Goal: Task Accomplishment & Management: Use online tool/utility

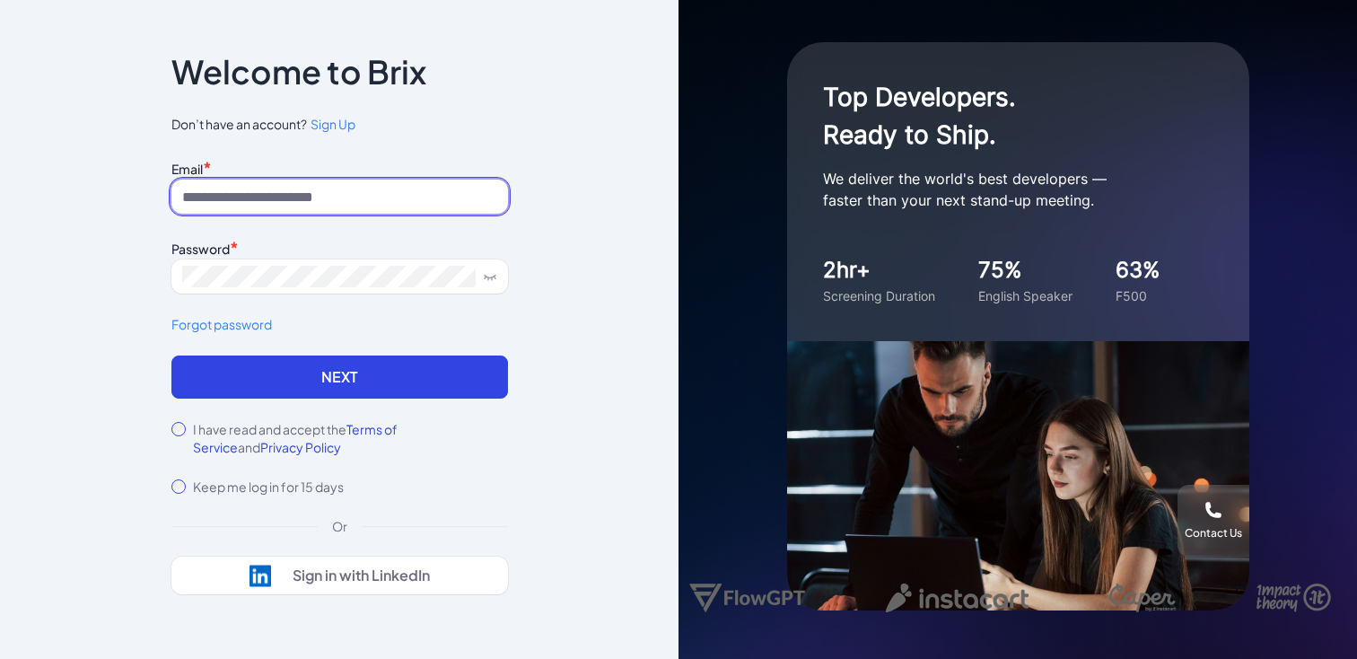
click at [305, 204] on input at bounding box center [339, 197] width 337 height 34
click at [215, 197] on input at bounding box center [339, 197] width 337 height 34
paste input "**********"
click at [191, 197] on input "**********" at bounding box center [339, 197] width 337 height 34
type input "**********"
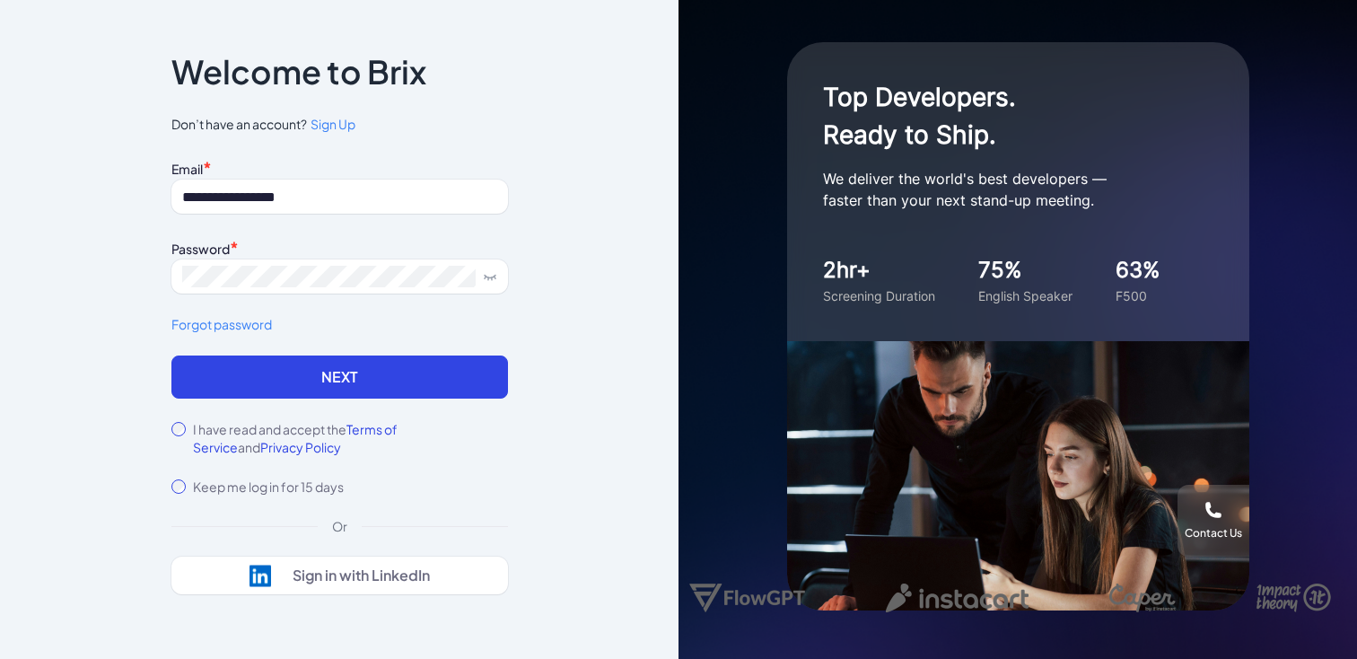
click at [70, 303] on div "**********" at bounding box center [339, 329] width 679 height 659
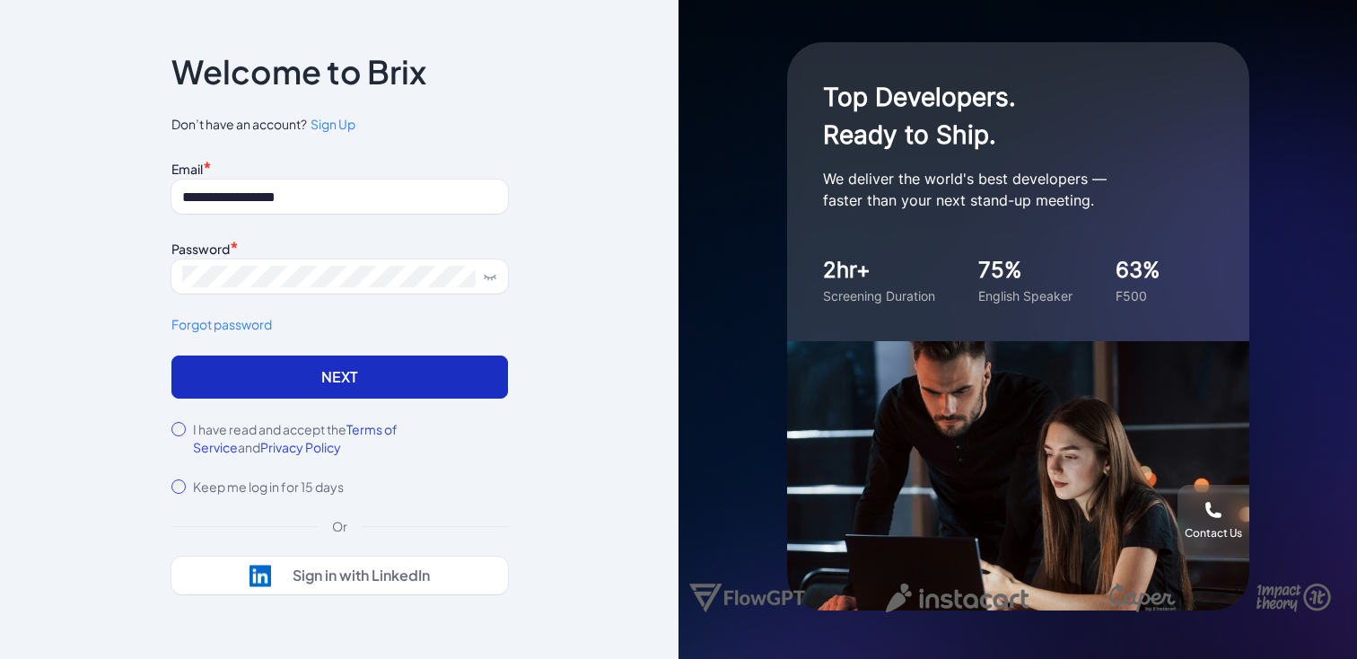
click at [307, 381] on button "Next" at bounding box center [339, 376] width 337 height 43
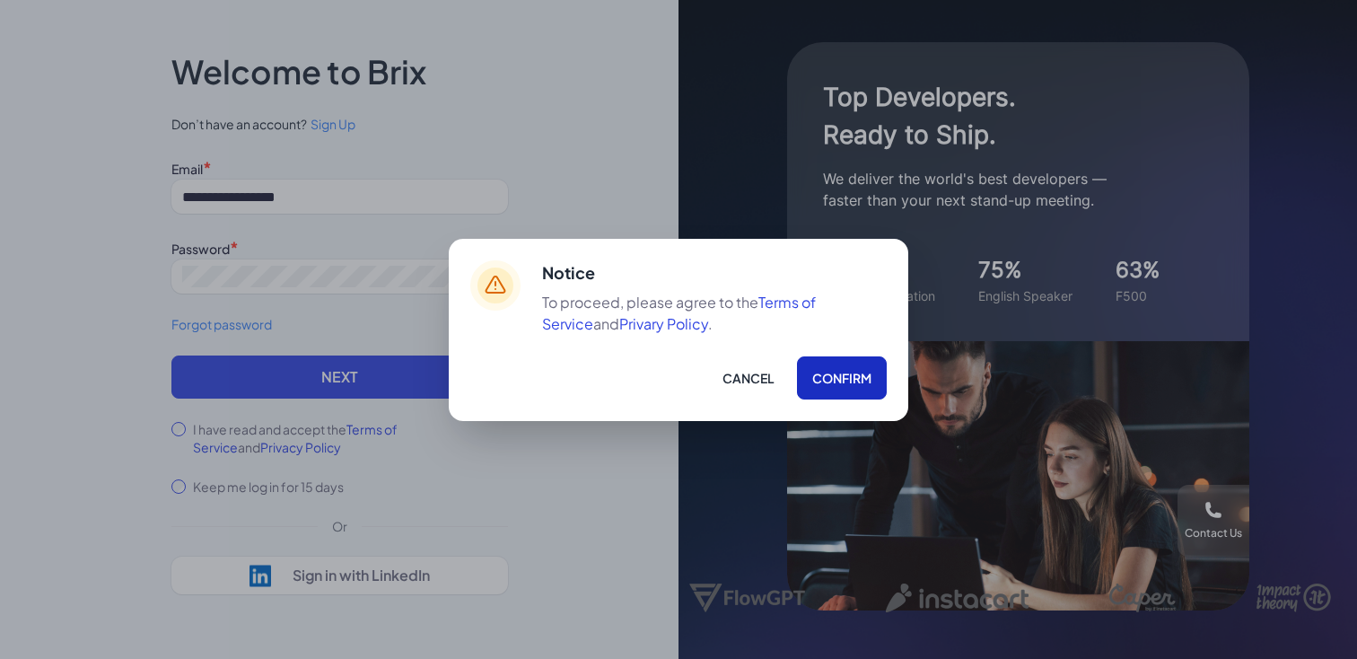
click at [840, 378] on button "Confirm" at bounding box center [842, 377] width 90 height 43
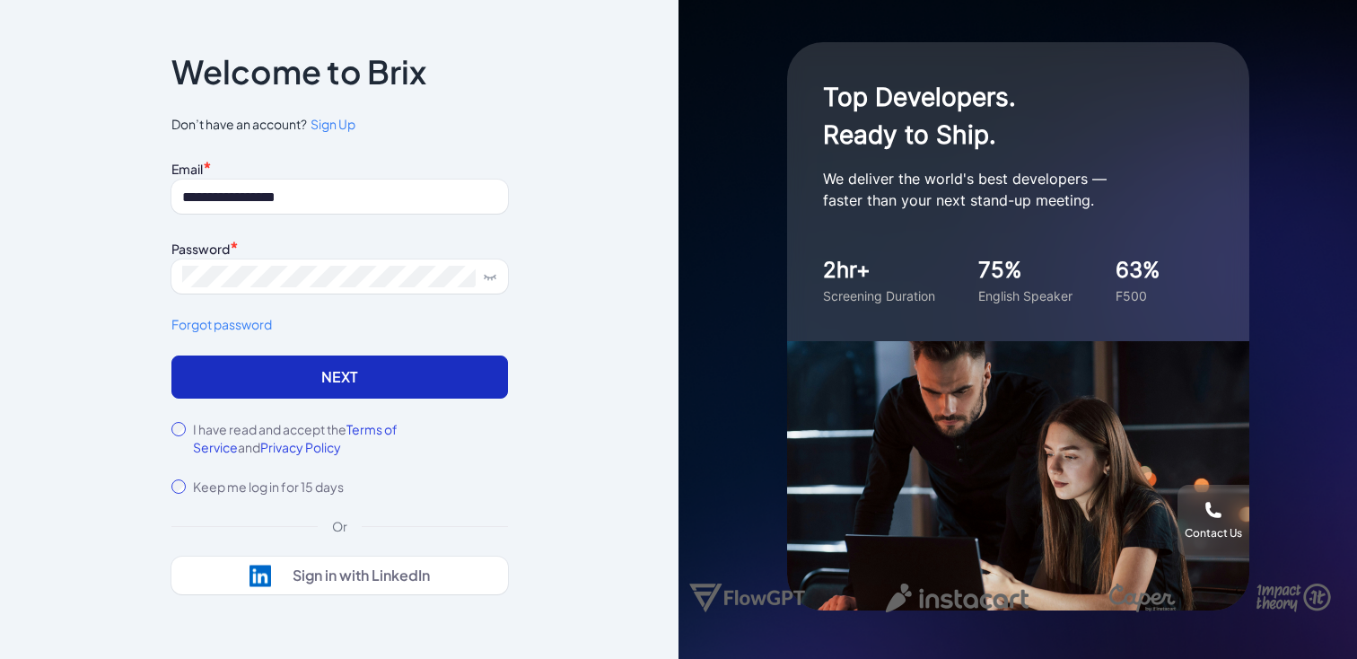
click at [233, 372] on button "Next" at bounding box center [339, 376] width 337 height 43
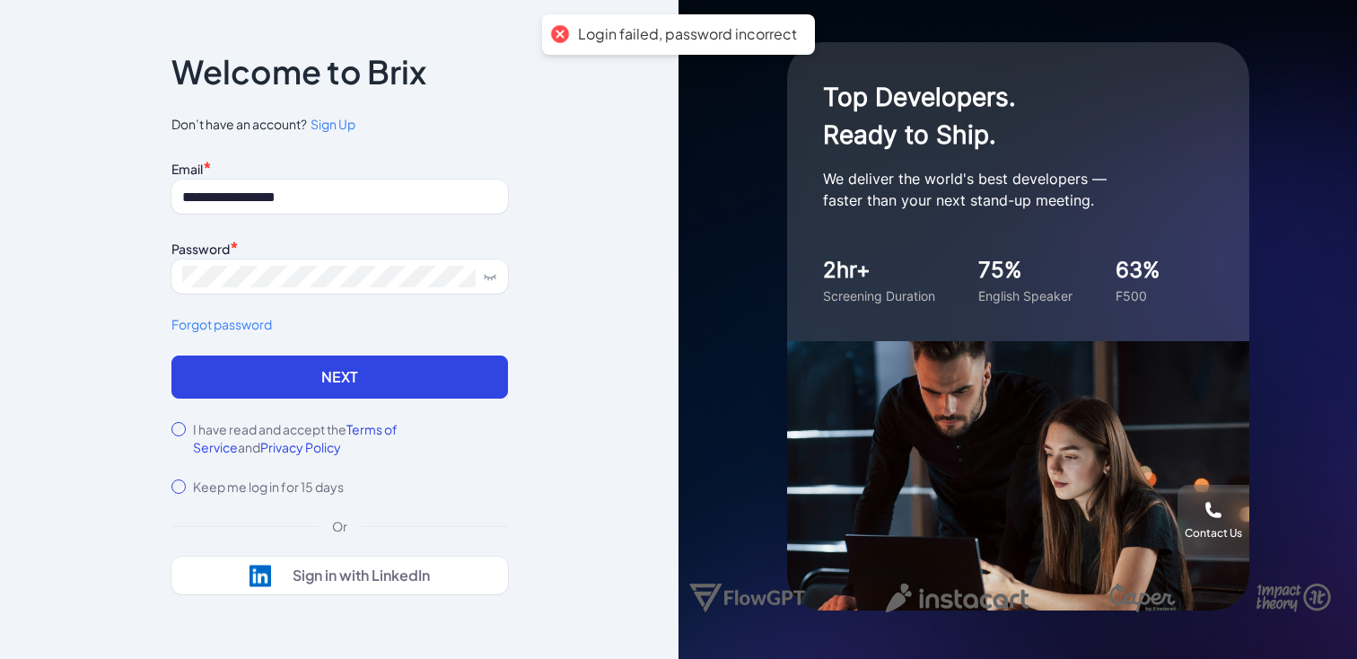
click at [493, 279] on icon at bounding box center [490, 276] width 14 height 14
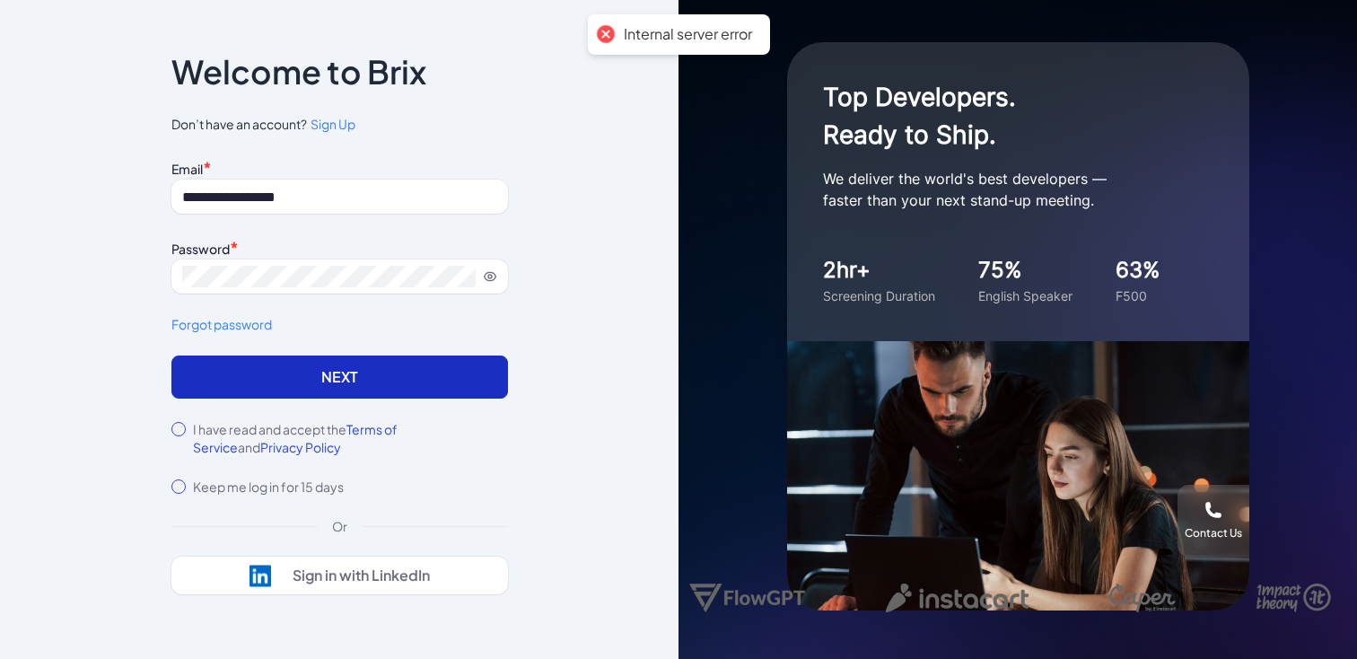
click at [325, 374] on button "Next" at bounding box center [339, 376] width 337 height 43
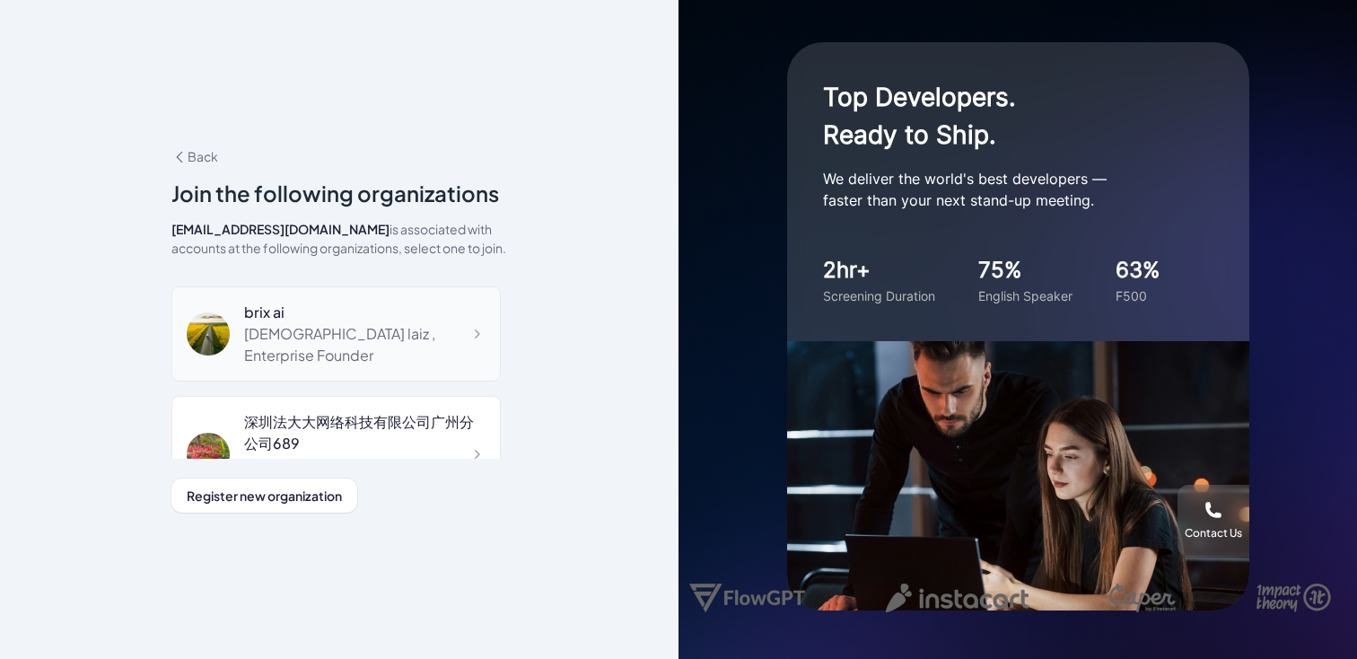
click at [362, 332] on div "laizhineng789 laiz , Enterprise Founder" at bounding box center [364, 344] width 241 height 43
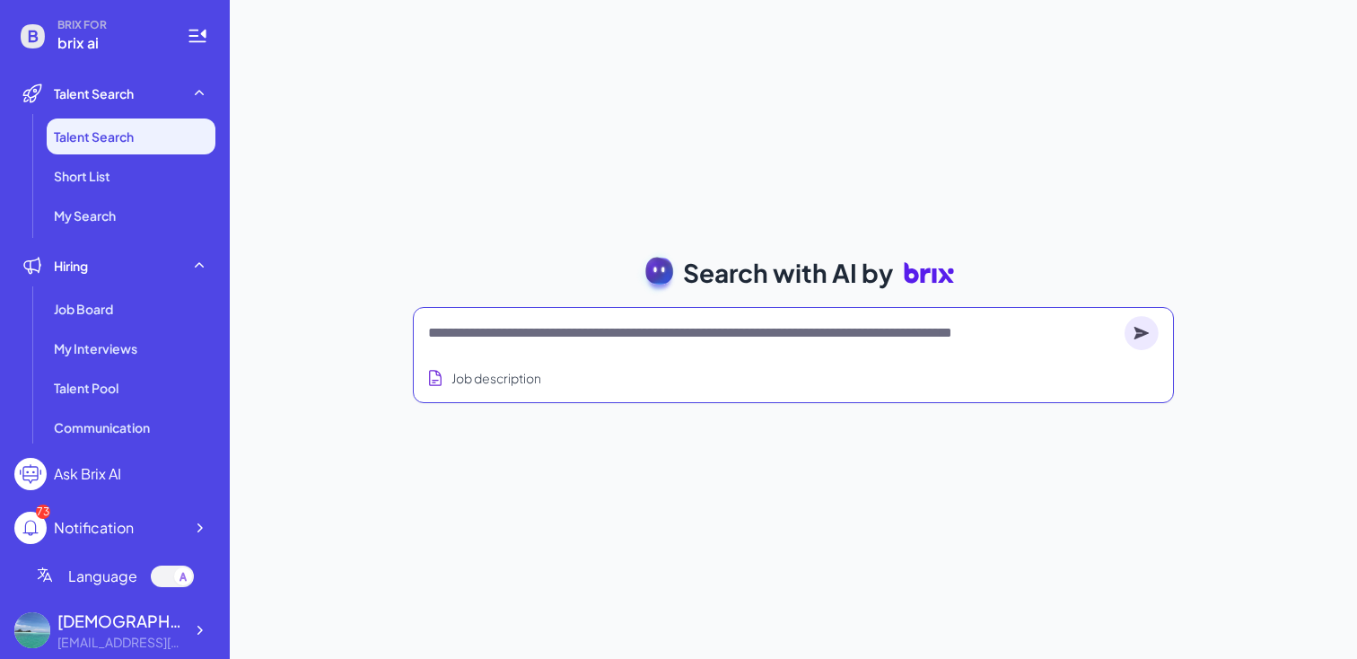
click at [569, 337] on textarea at bounding box center [772, 333] width 689 height 22
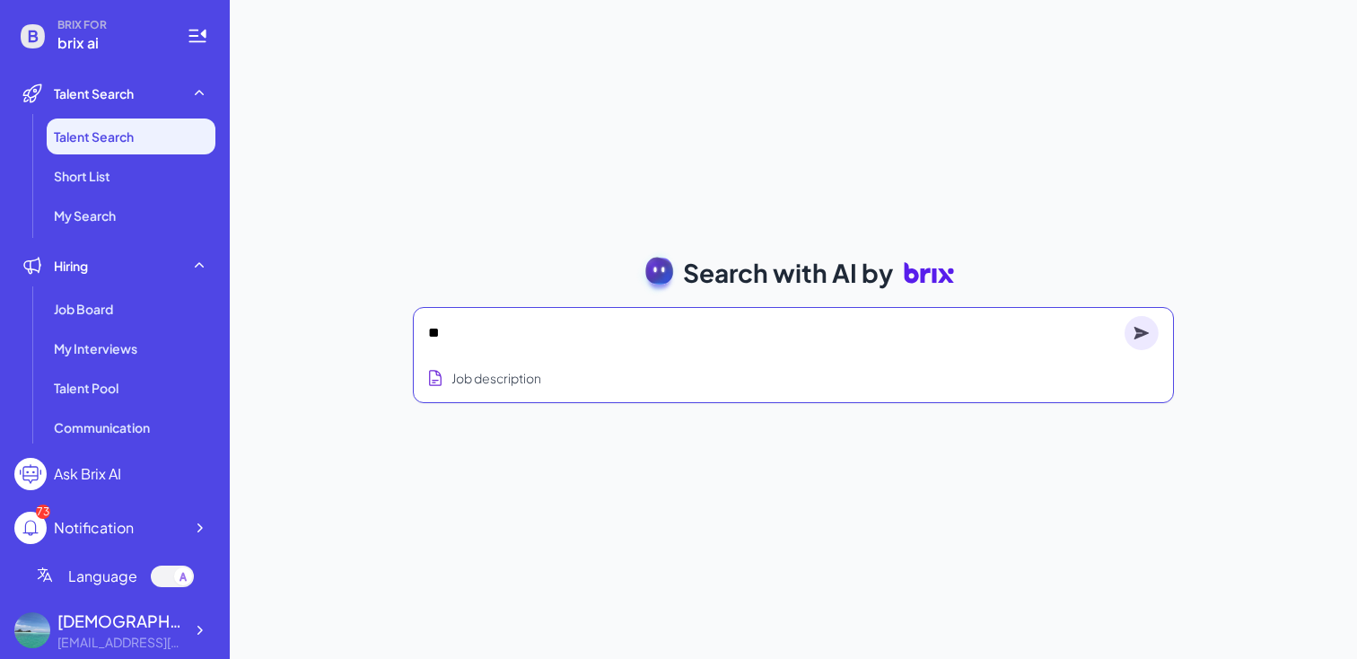
type textarea "*"
type textarea "**********"
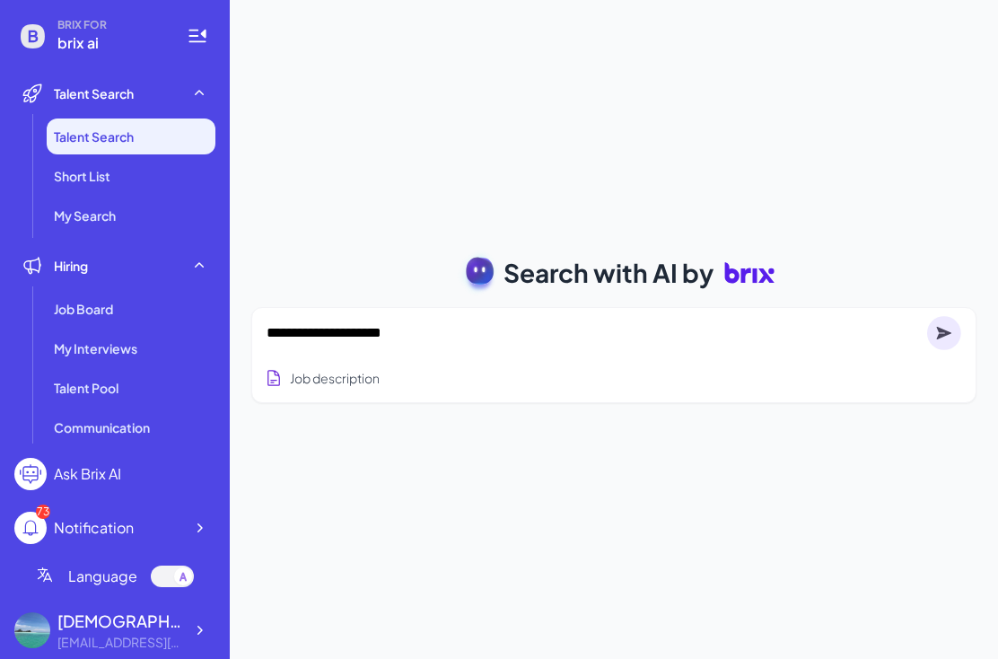
click at [939, 333] on circle at bounding box center [944, 333] width 34 height 34
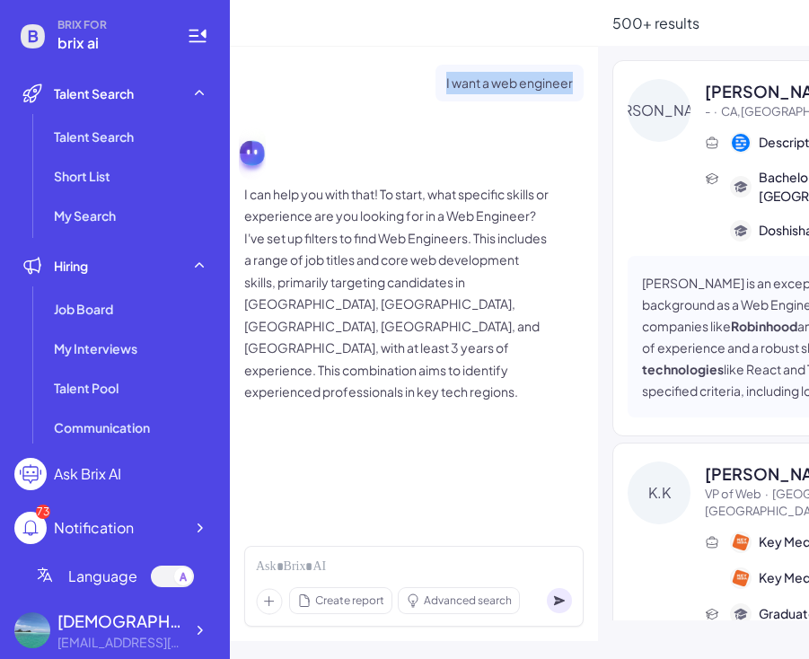
drag, startPoint x: 445, startPoint y: 82, endPoint x: 591, endPoint y: 87, distance: 145.5
click at [591, 87] on div "I want a web engineer I can help you with that! To start, what specific skills …" at bounding box center [414, 289] width 368 height 485
copy p "I want a web engineer"
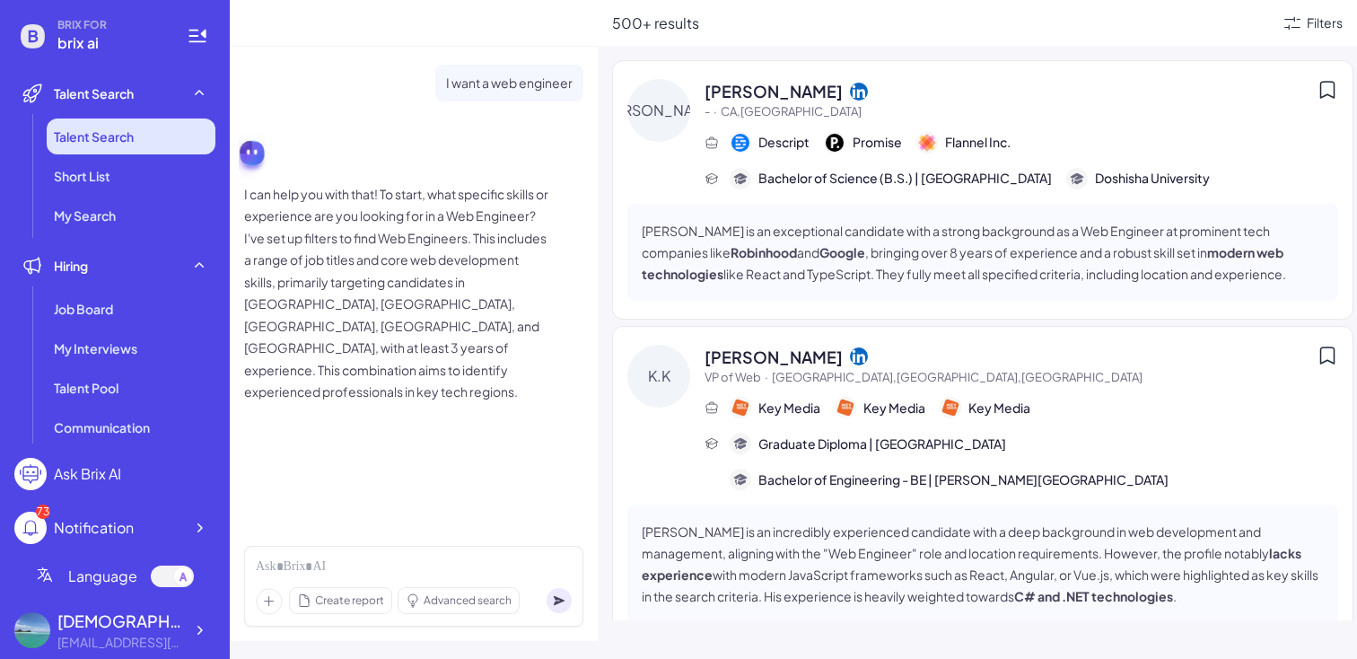
click at [132, 138] on span "Talent Search" at bounding box center [94, 136] width 80 height 18
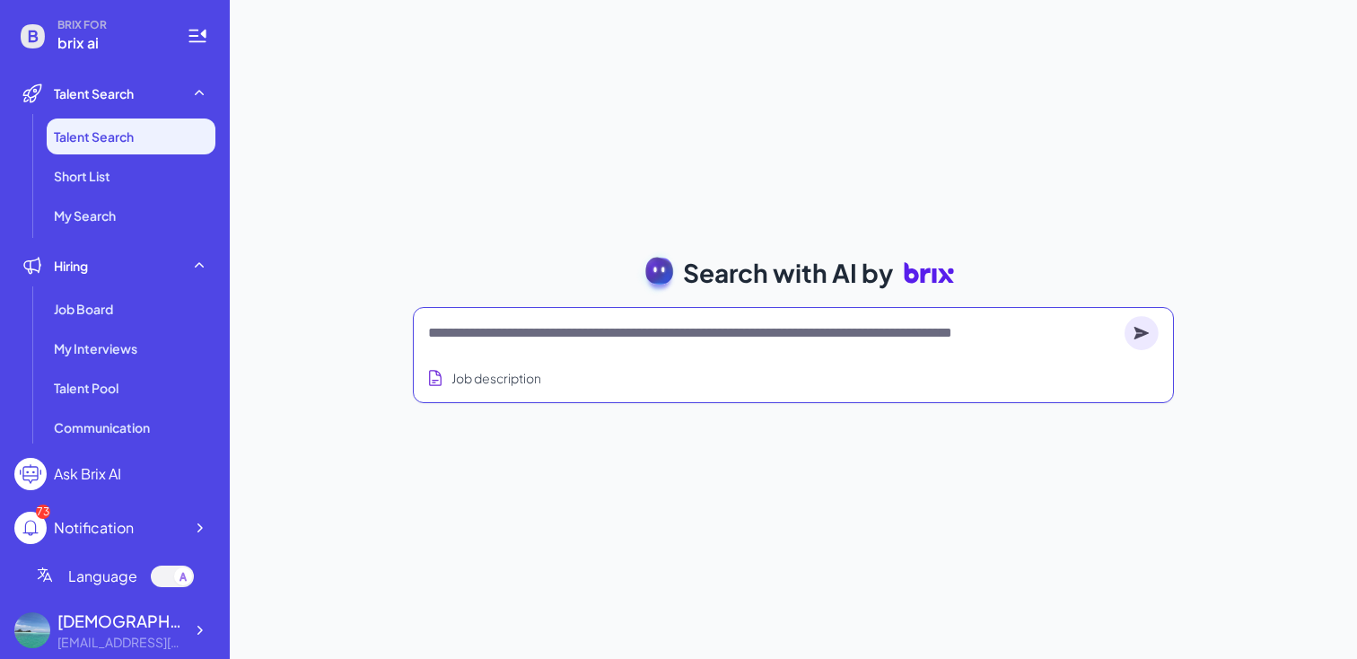
click at [600, 340] on textarea at bounding box center [772, 333] width 689 height 22
click at [738, 343] on div at bounding box center [793, 333] width 731 height 36
click at [738, 336] on textarea at bounding box center [772, 333] width 689 height 22
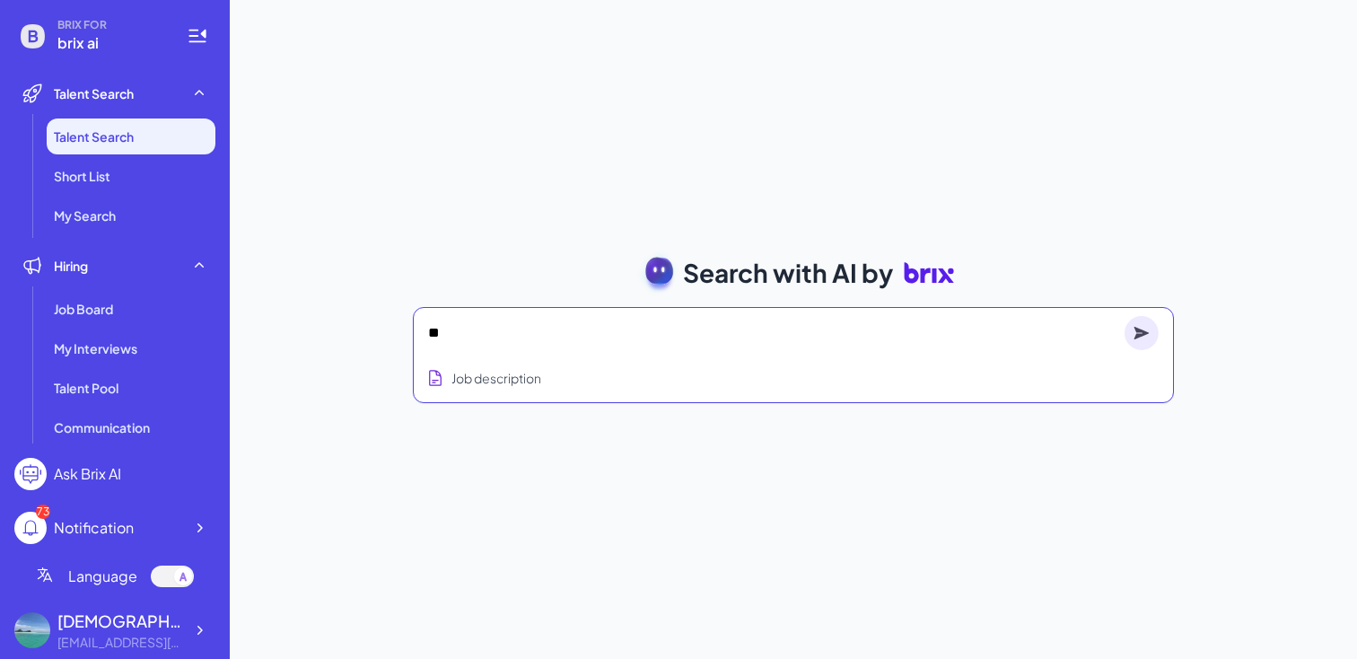
type textarea "*"
type textarea "***"
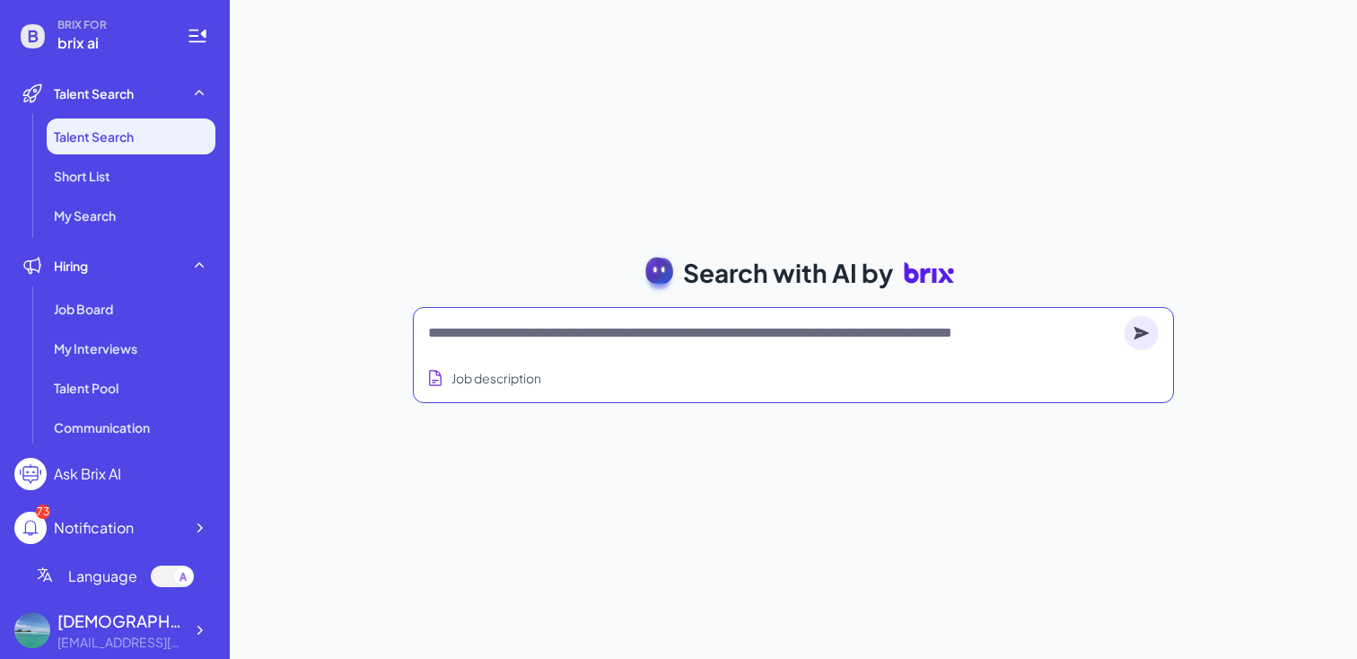
click at [621, 335] on textarea at bounding box center [772, 333] width 689 height 22
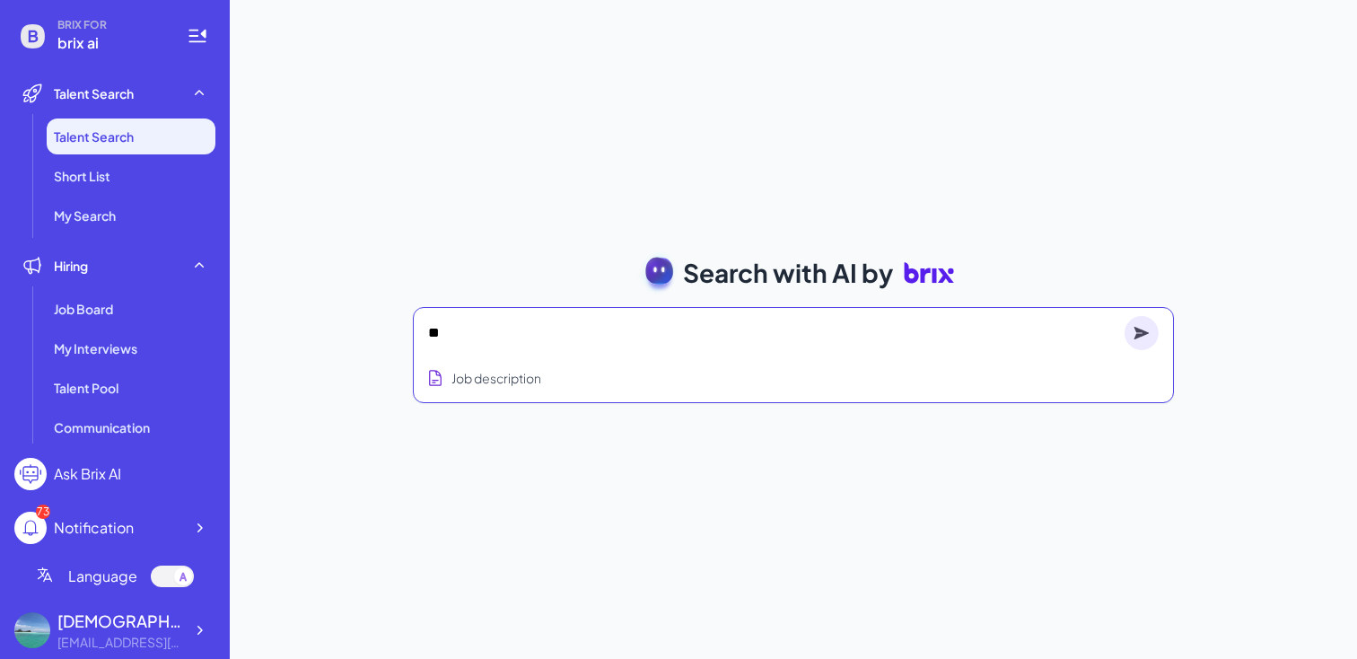
type textarea "*"
type textarea "****"
click at [1144, 333] on icon at bounding box center [1141, 332] width 15 height 13
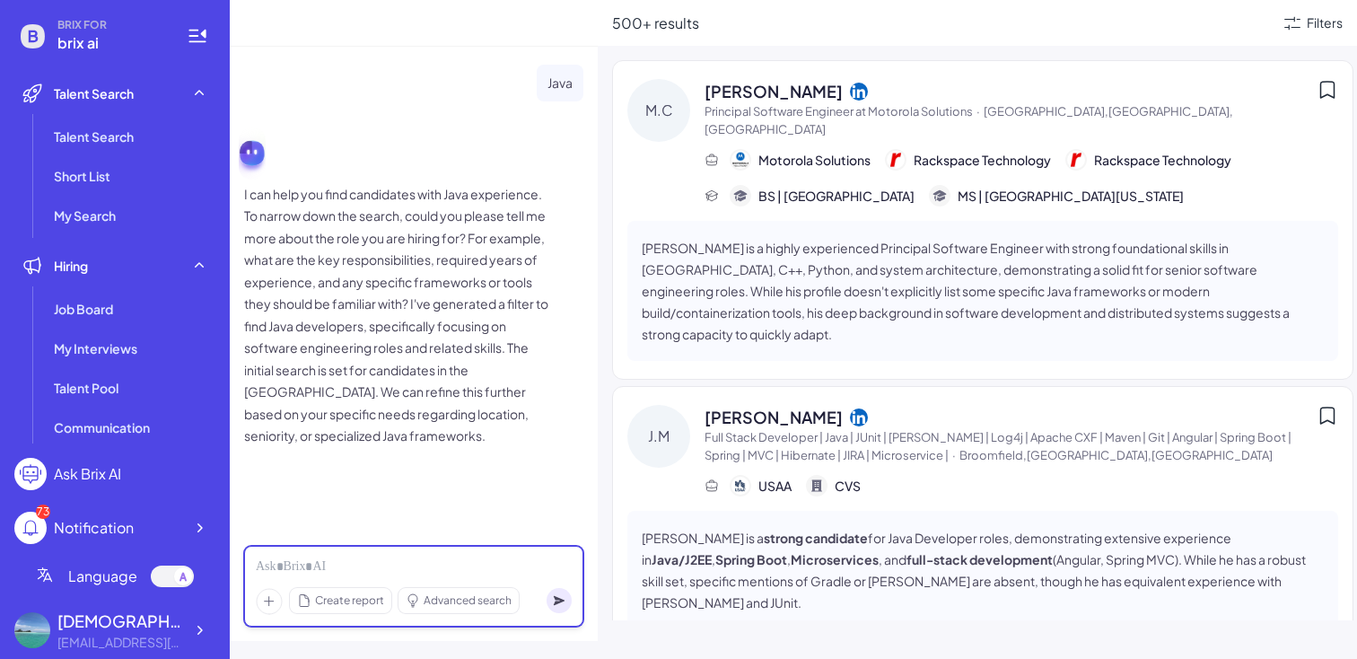
click at [346, 572] on div at bounding box center [414, 567] width 316 height 20
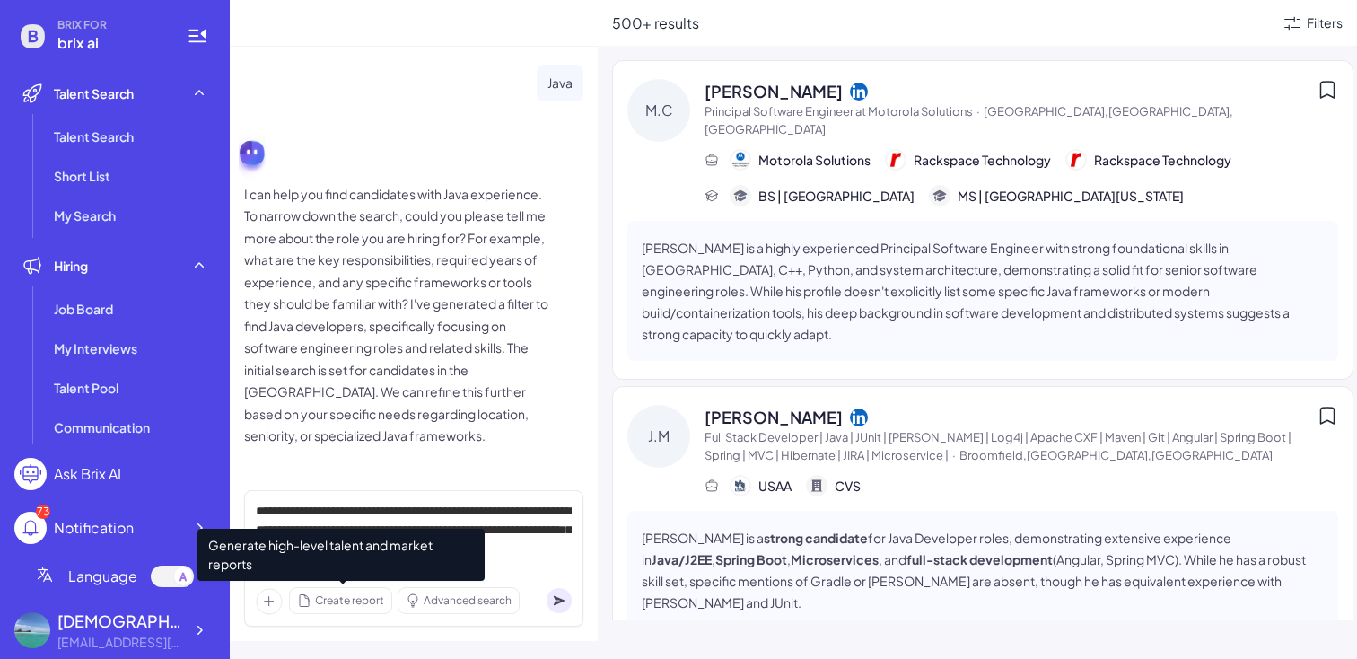
click at [375, 604] on span "Create report" at bounding box center [349, 600] width 69 height 16
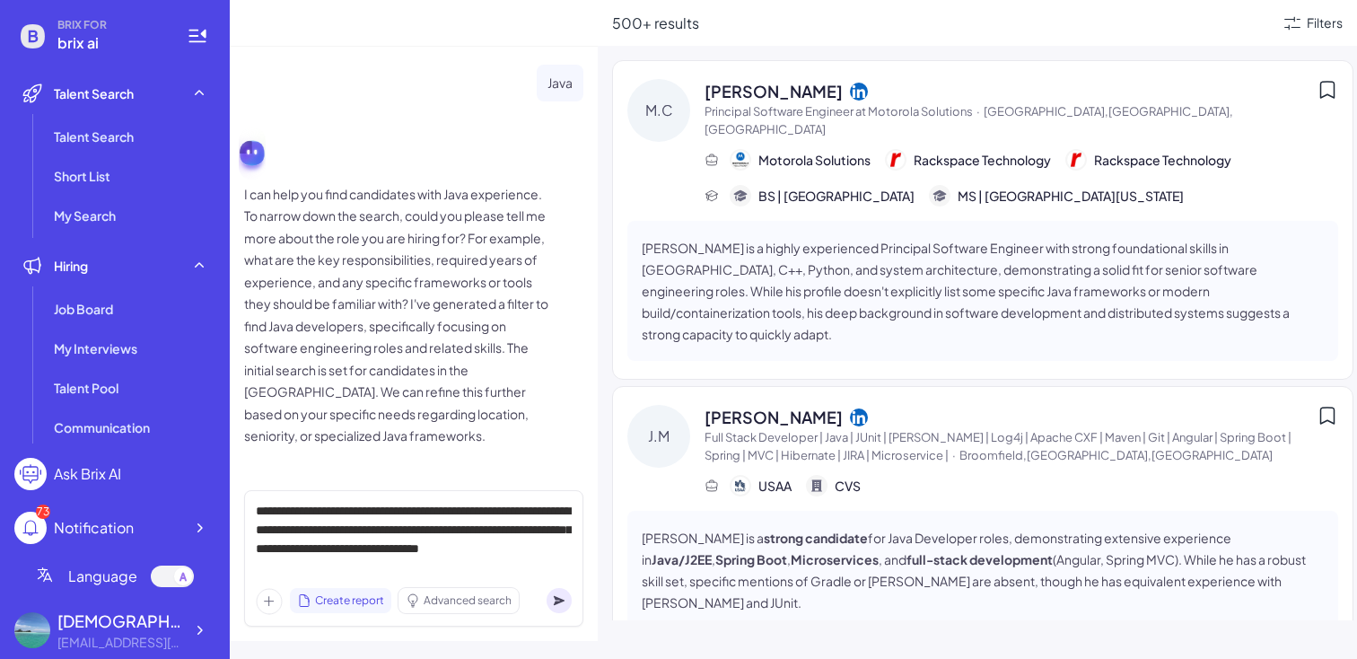
click at [563, 604] on circle at bounding box center [559, 600] width 25 height 25
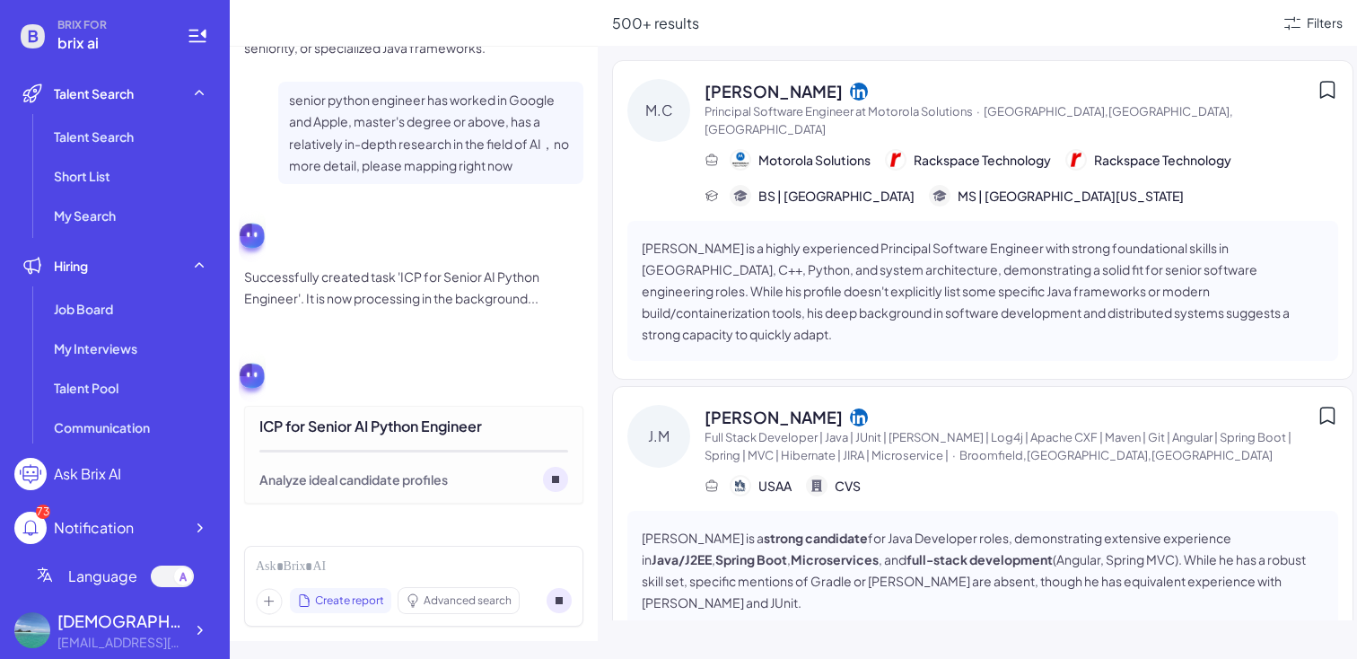
scroll to position [436, 0]
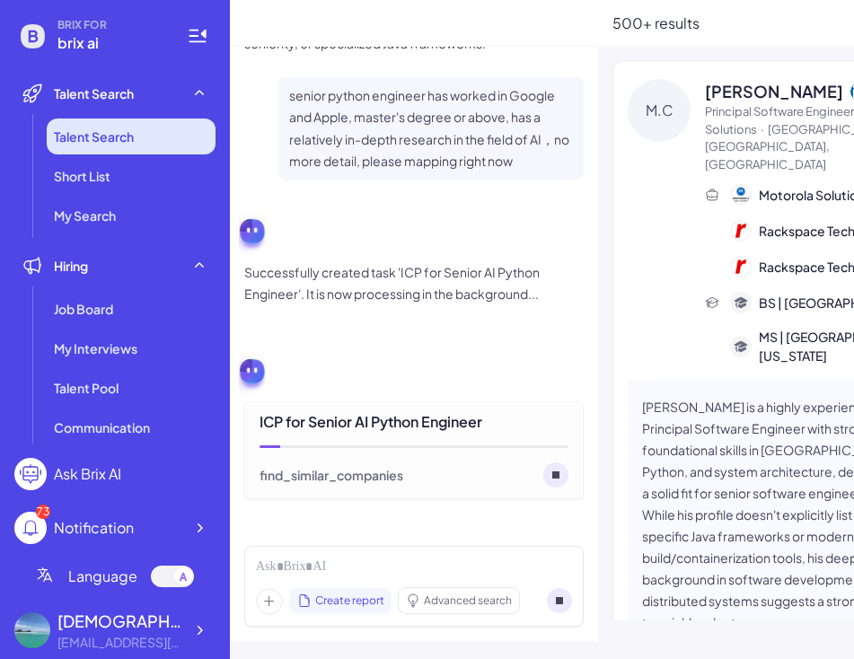
click at [93, 137] on span "Talent Search" at bounding box center [94, 136] width 80 height 18
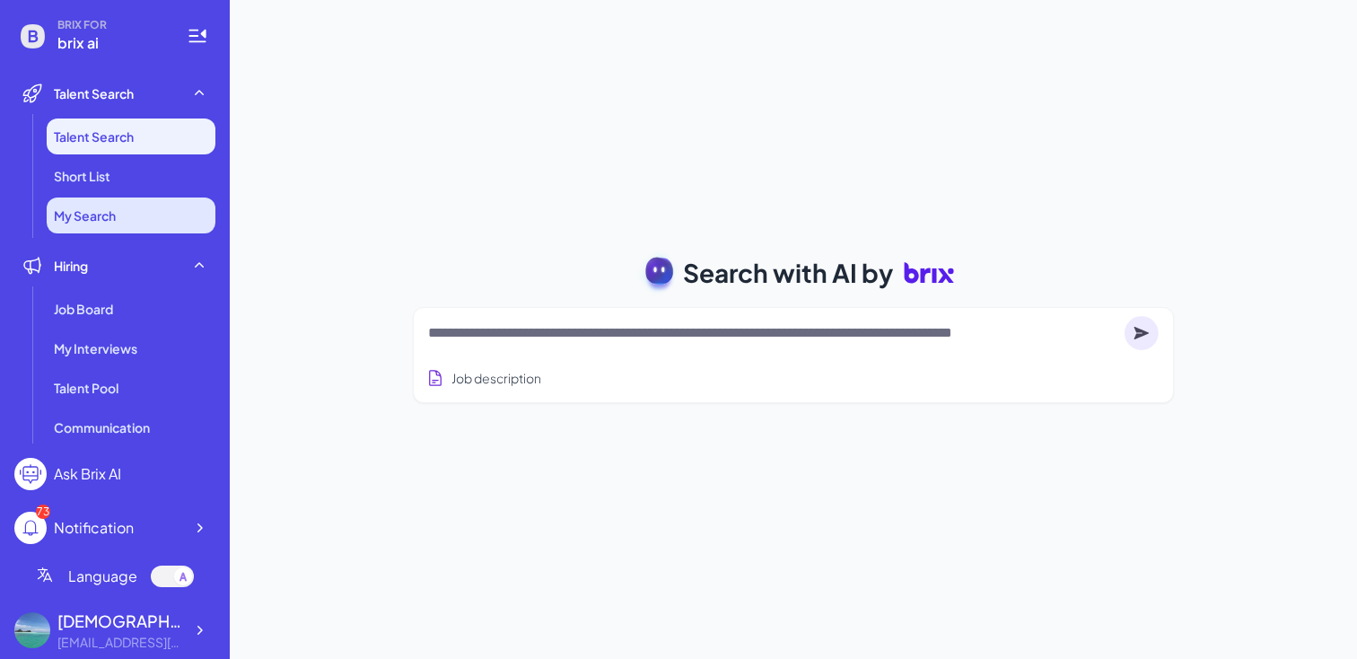
click at [134, 221] on li "My Search" at bounding box center [131, 215] width 169 height 36
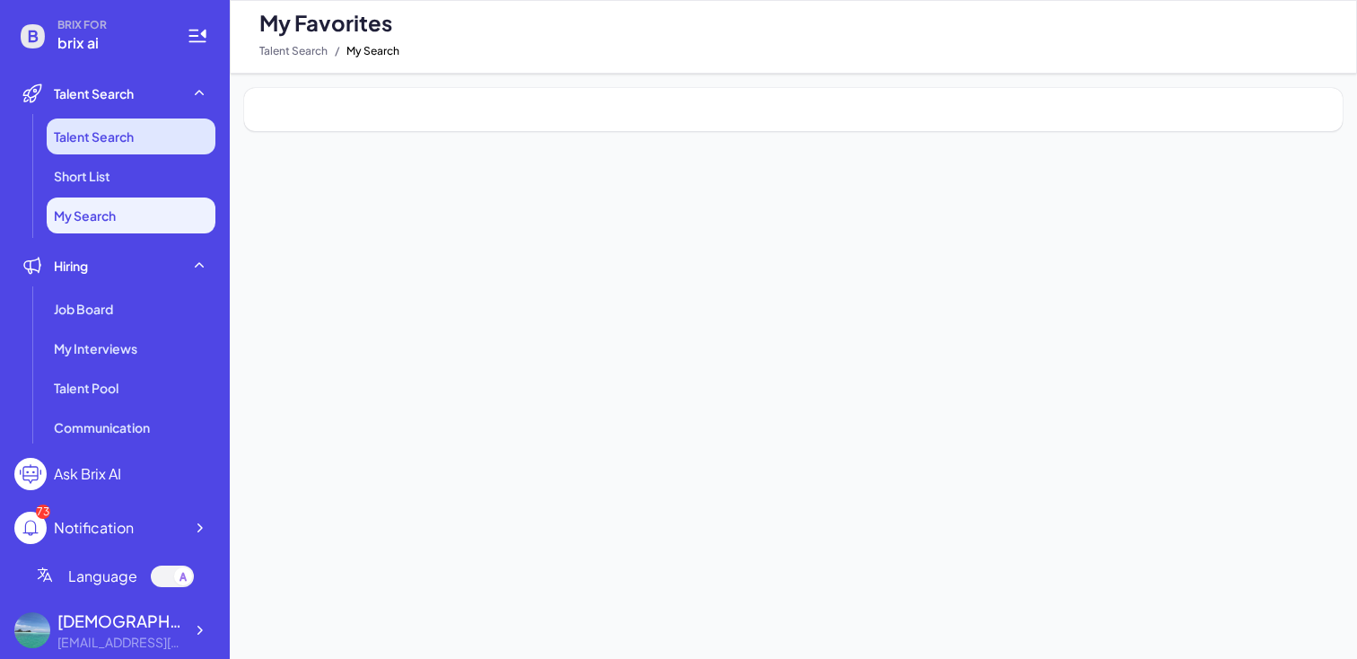
click at [145, 140] on li "Talent Search" at bounding box center [131, 136] width 169 height 36
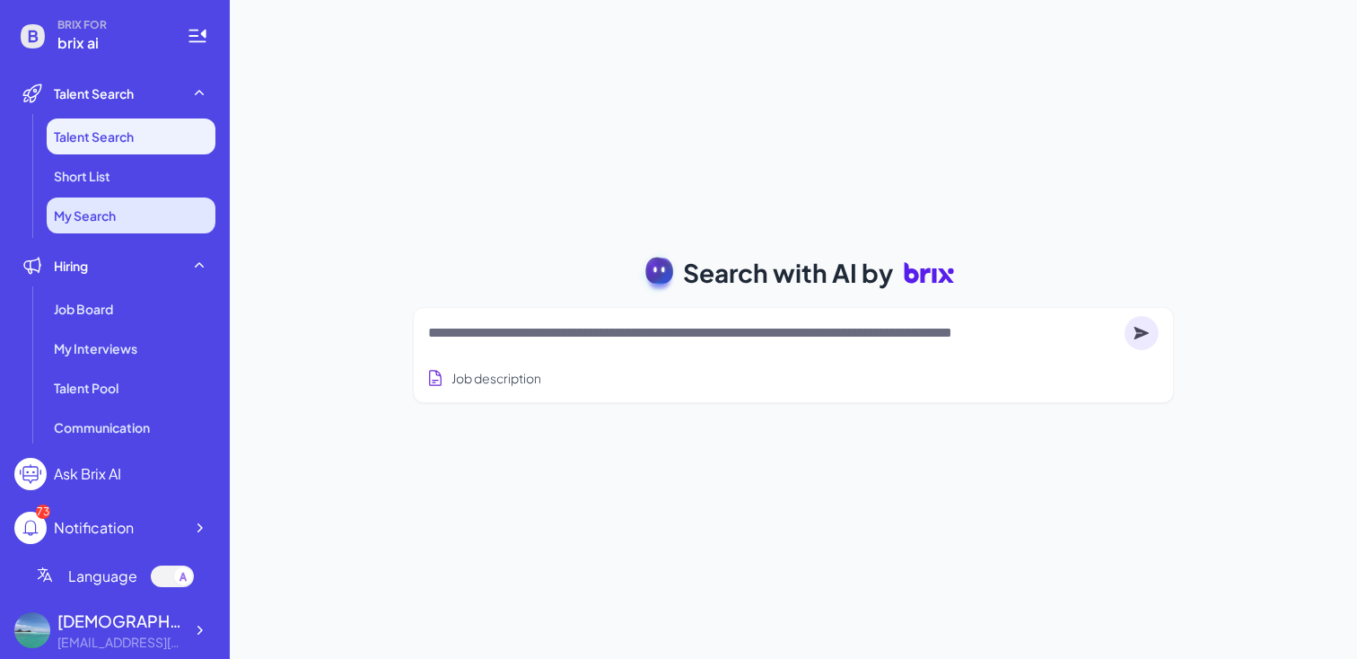
click at [128, 200] on li "My Search" at bounding box center [131, 215] width 169 height 36
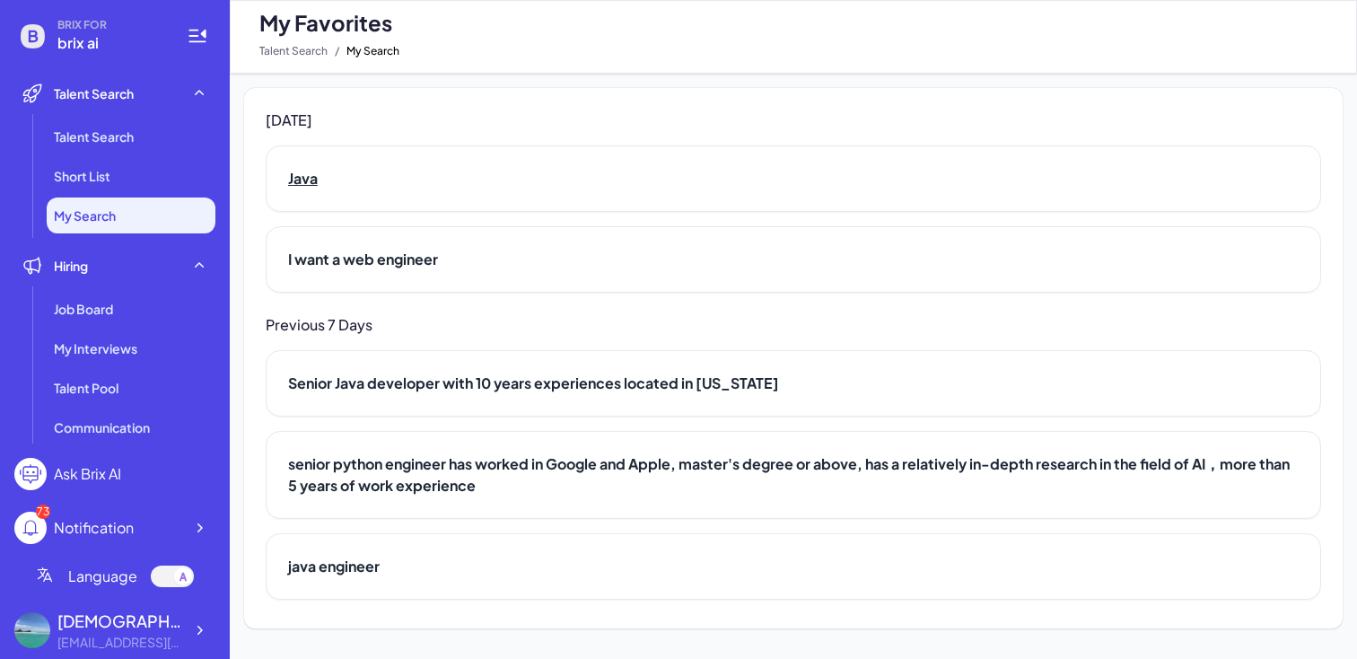
click at [304, 176] on h2 "Java" at bounding box center [793, 179] width 1011 height 22
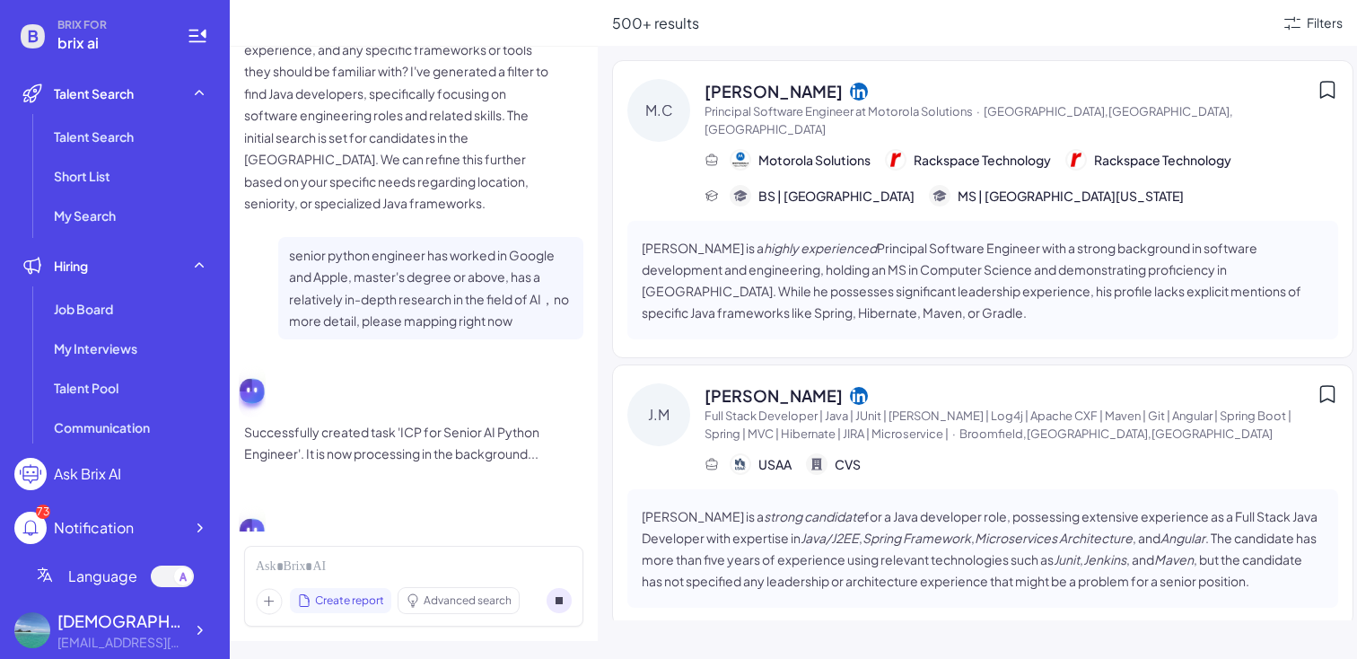
scroll to position [133, 0]
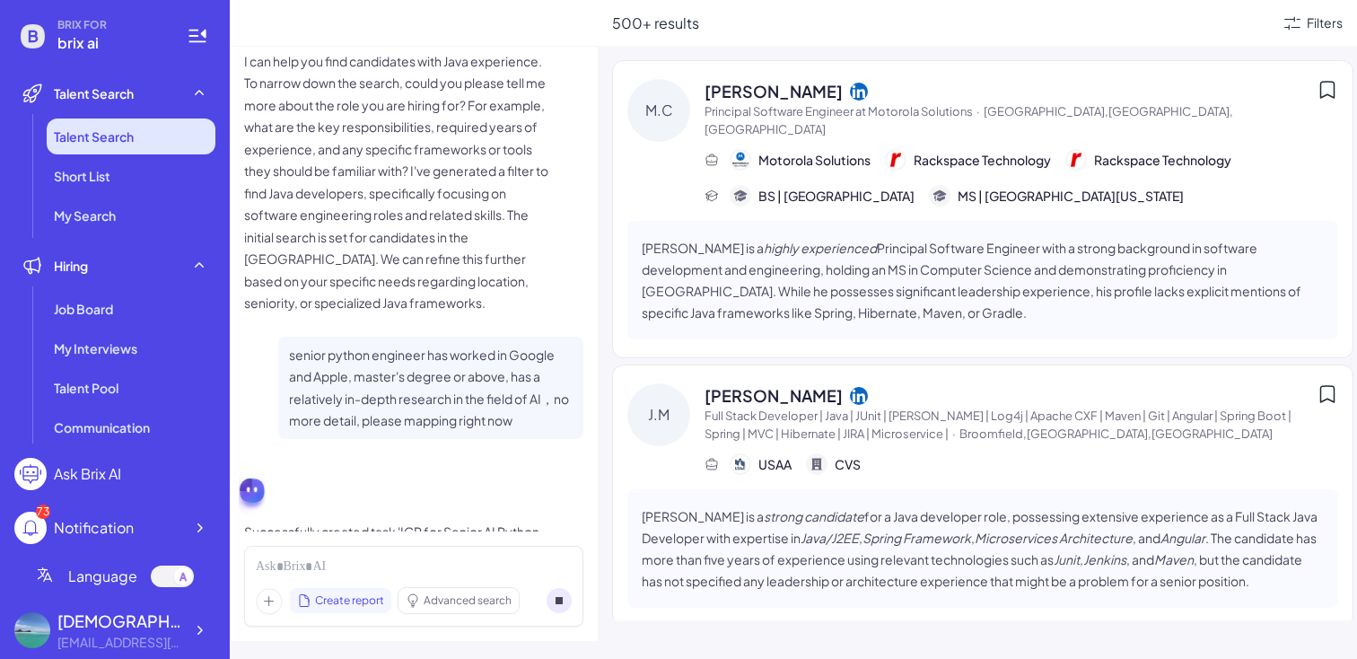
click at [84, 137] on span "Talent Search" at bounding box center [94, 136] width 80 height 18
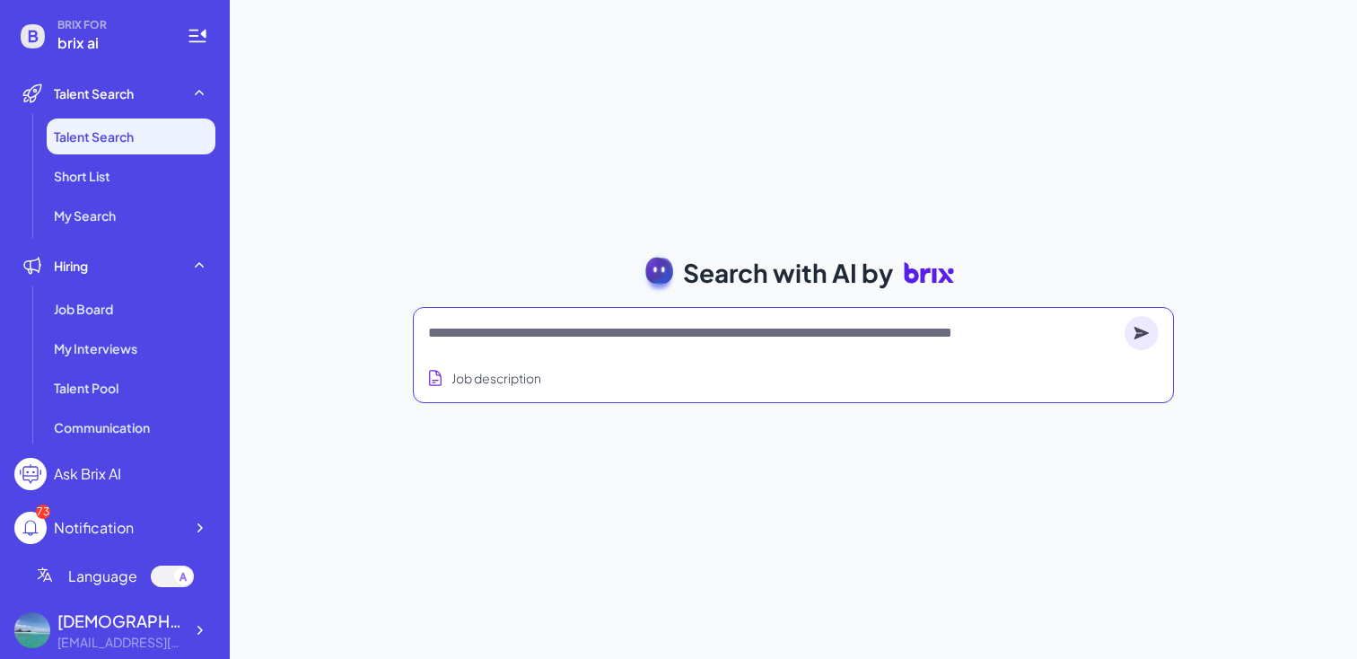
click at [521, 332] on textarea at bounding box center [772, 333] width 689 height 22
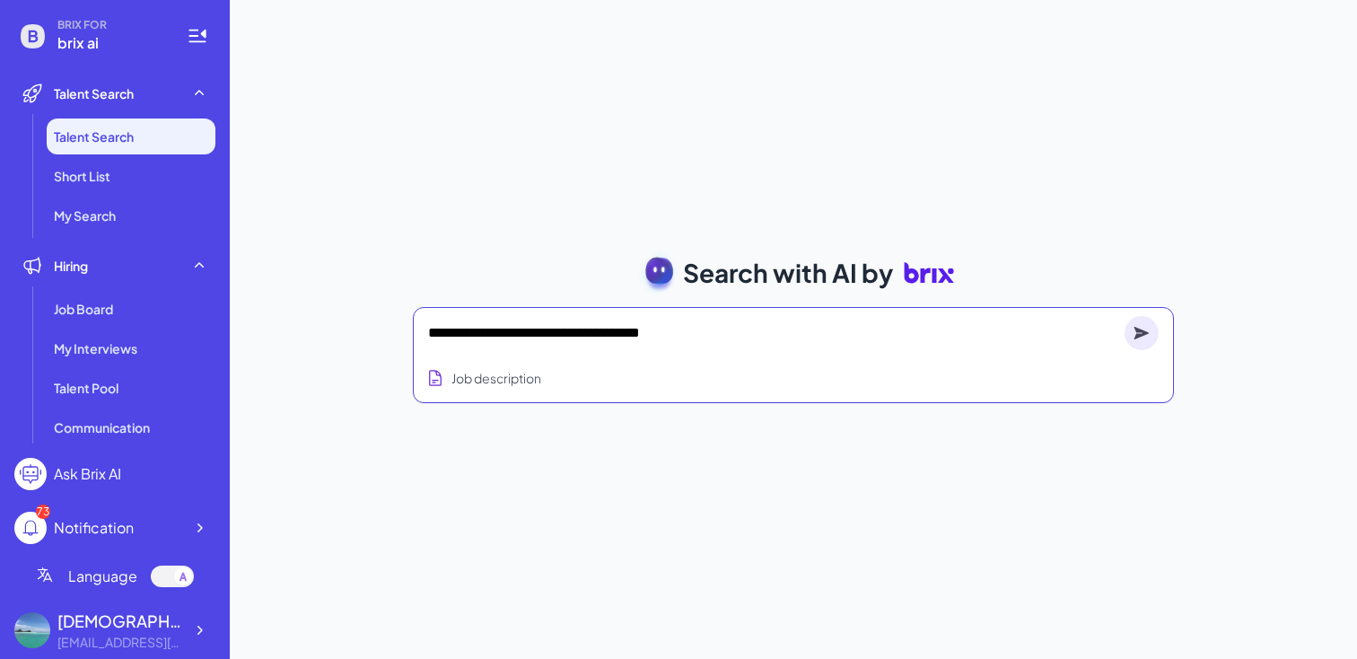
type textarea "**********"
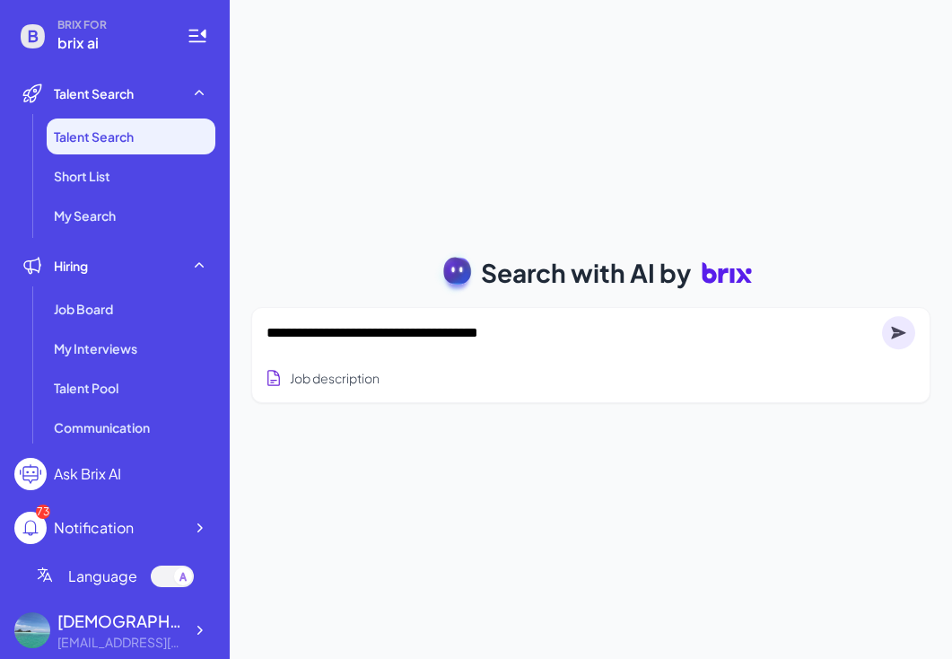
click at [905, 337] on circle at bounding box center [899, 333] width 34 height 34
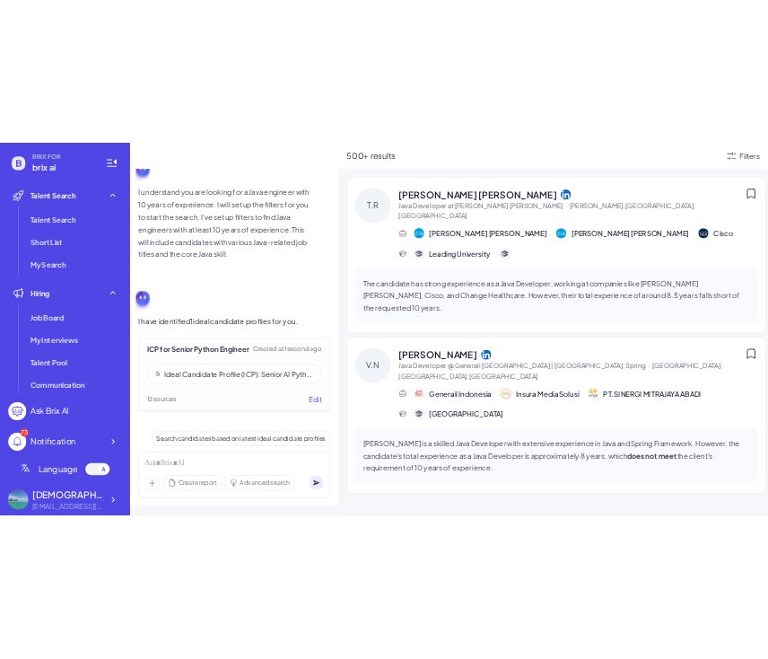
scroll to position [145, 0]
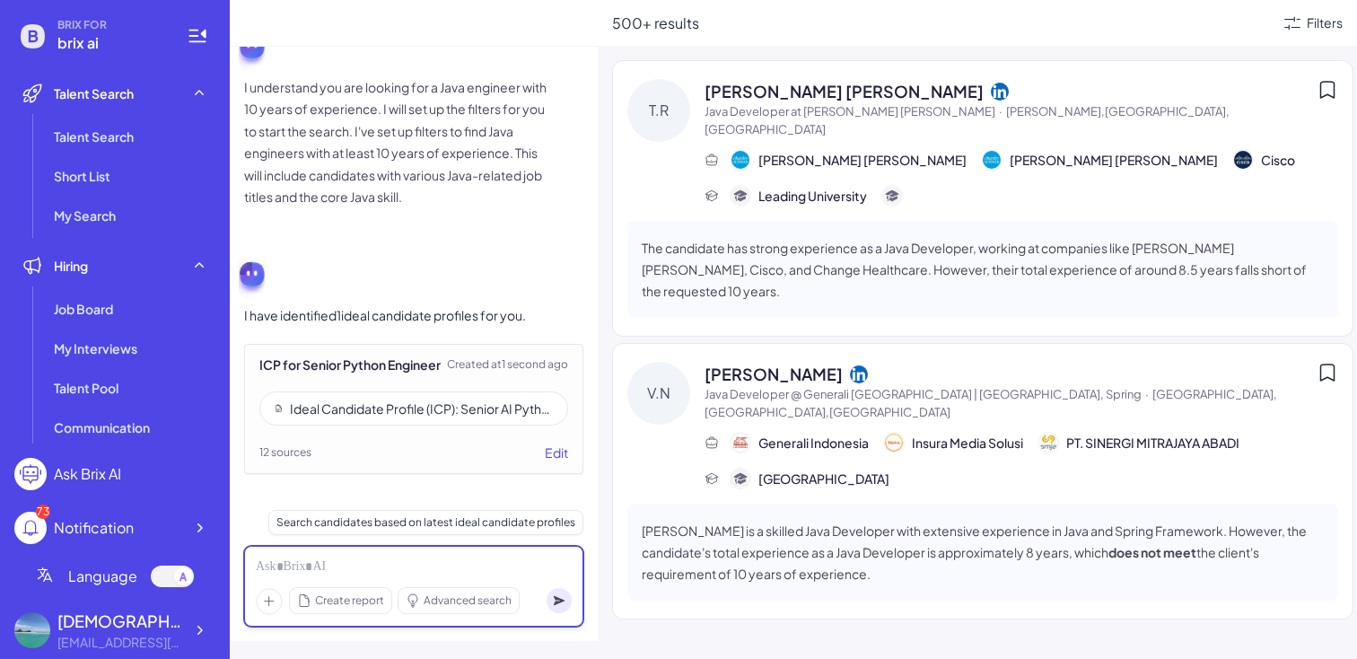
click at [354, 562] on div at bounding box center [414, 567] width 316 height 20
click at [368, 524] on div "Search candidates based on latest ideal candidate profiles" at bounding box center [425, 522] width 315 height 25
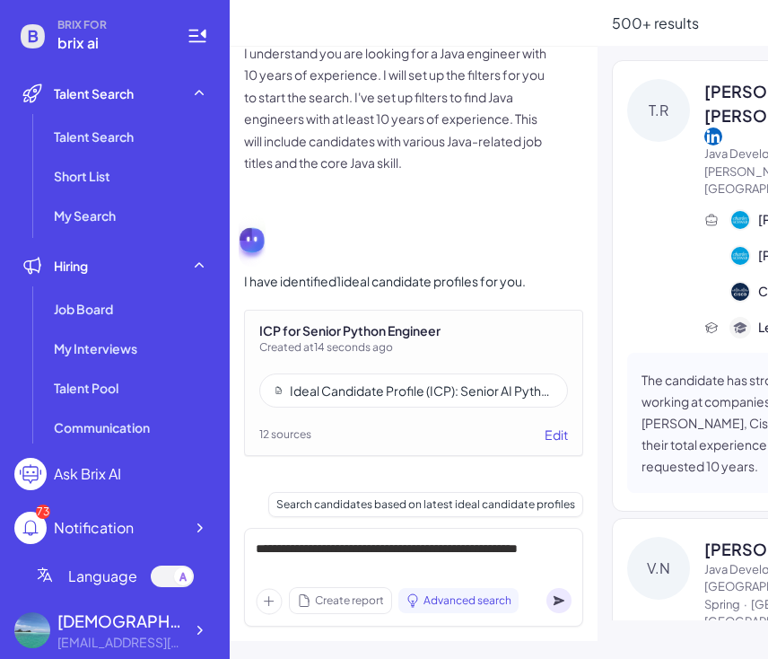
click at [555, 600] on circle at bounding box center [559, 600] width 25 height 25
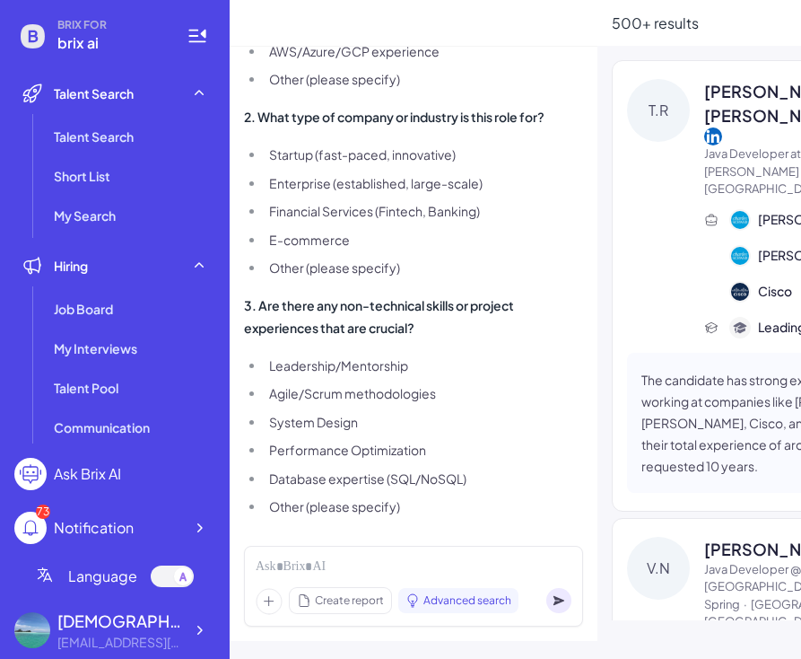
scroll to position [1064, 0]
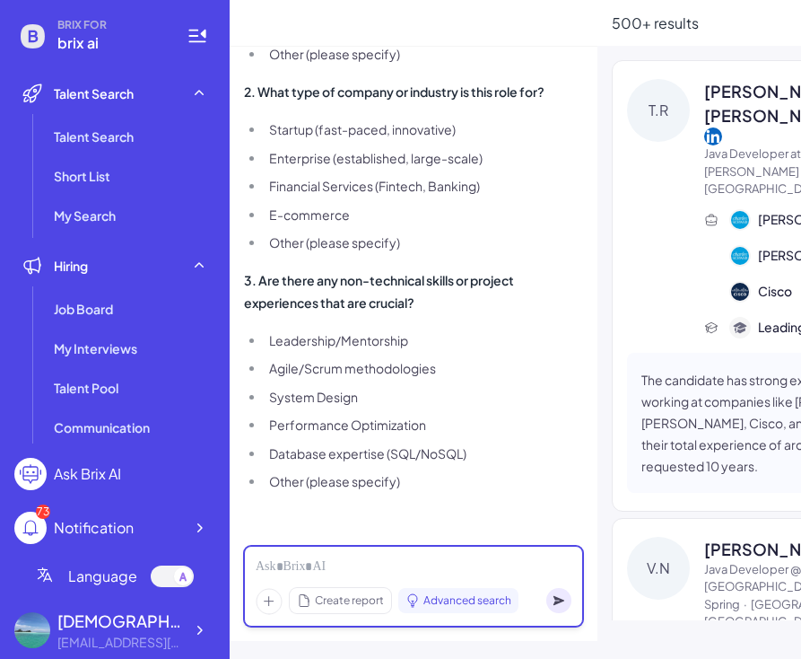
click at [361, 565] on div at bounding box center [414, 567] width 316 height 20
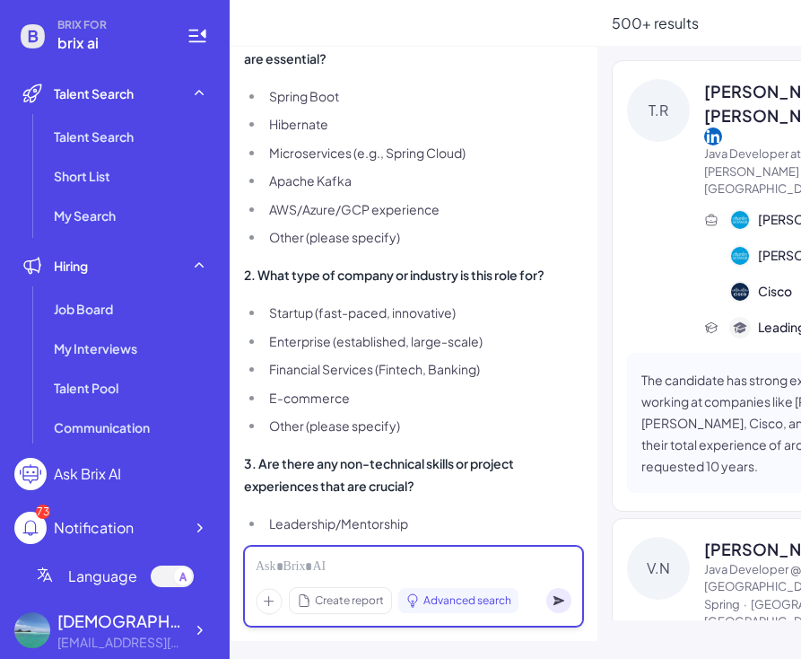
scroll to position [763, 0]
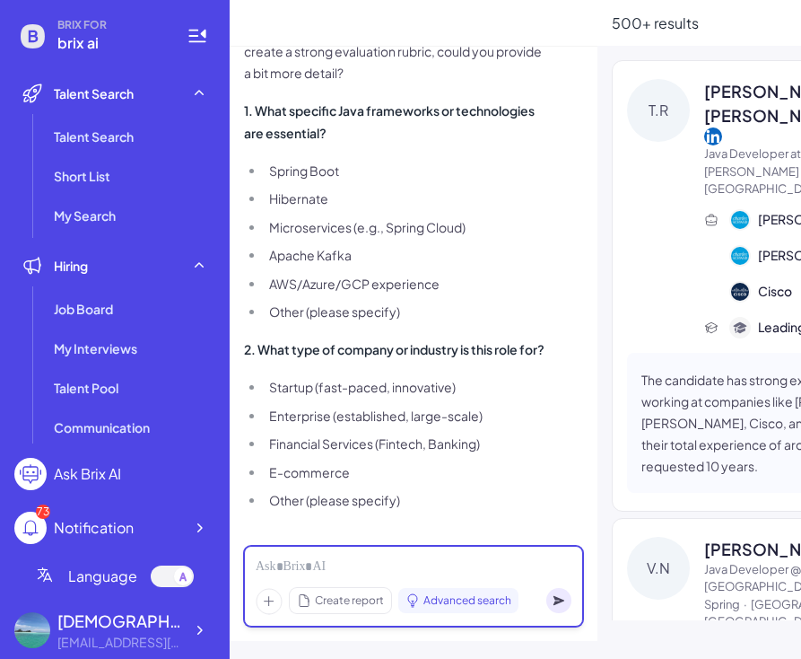
click at [328, 564] on div at bounding box center [414, 567] width 316 height 20
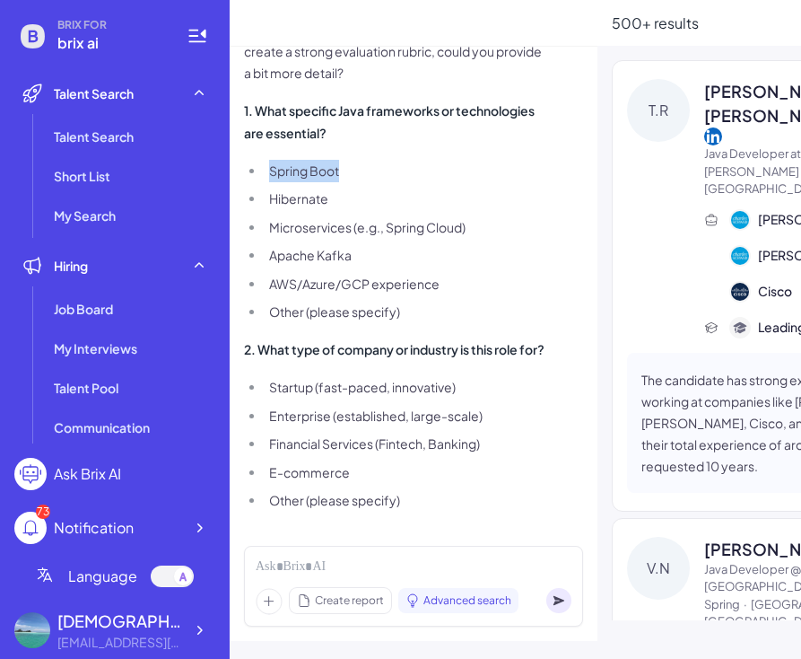
drag, startPoint x: 271, startPoint y: 188, endPoint x: 398, endPoint y: 193, distance: 127.5
click at [398, 182] on li "Spring Boot" at bounding box center [407, 171] width 285 height 22
copy li "Spring Boot"
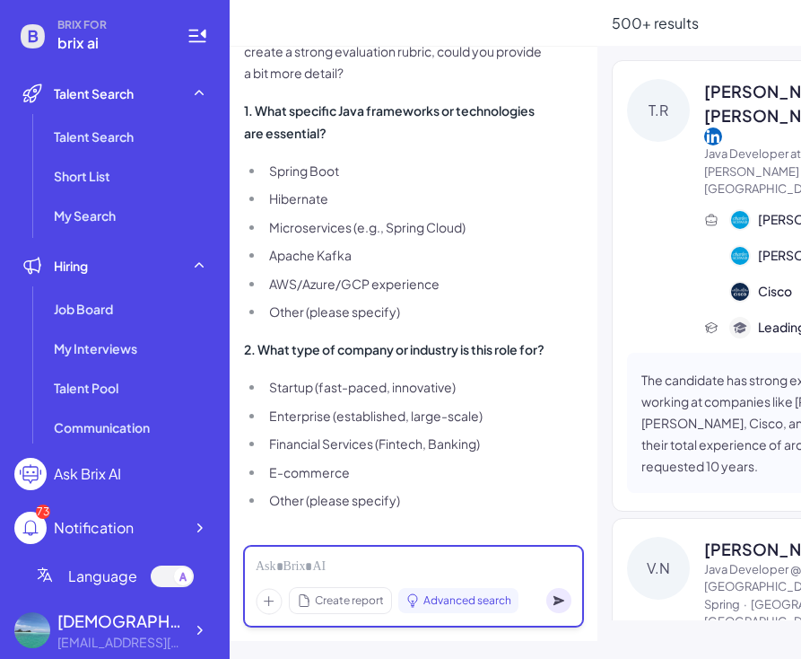
click at [318, 562] on div at bounding box center [414, 567] width 316 height 20
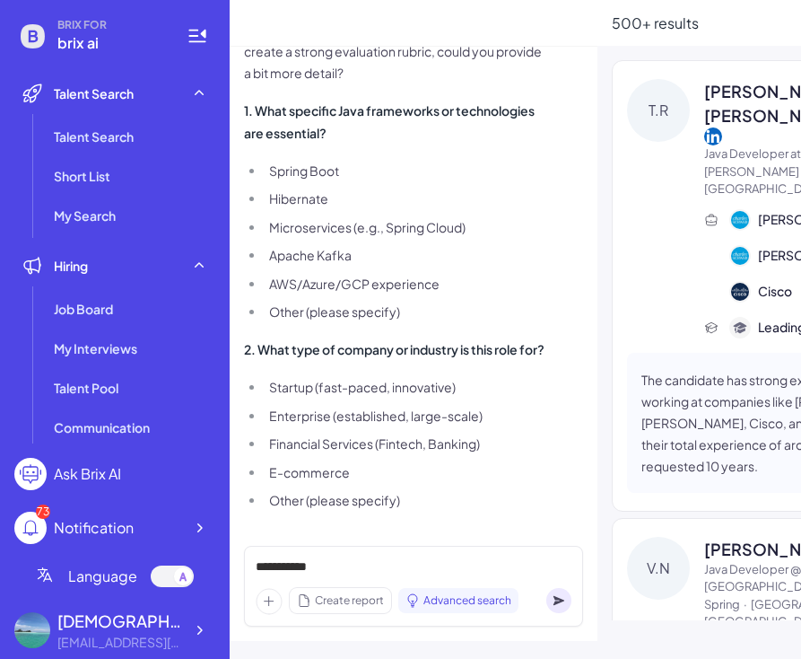
click at [562, 600] on icon at bounding box center [559, 601] width 11 height 10
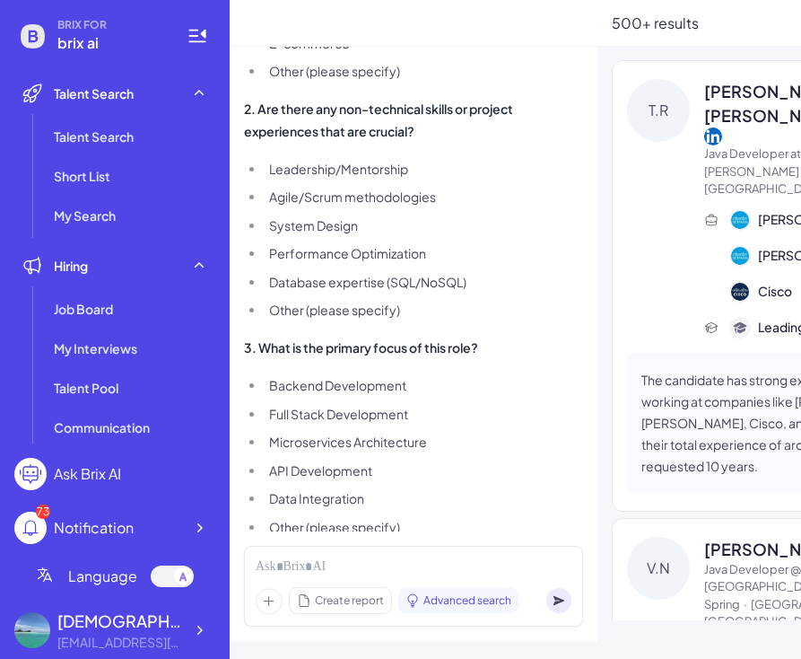
scroll to position [1943, 0]
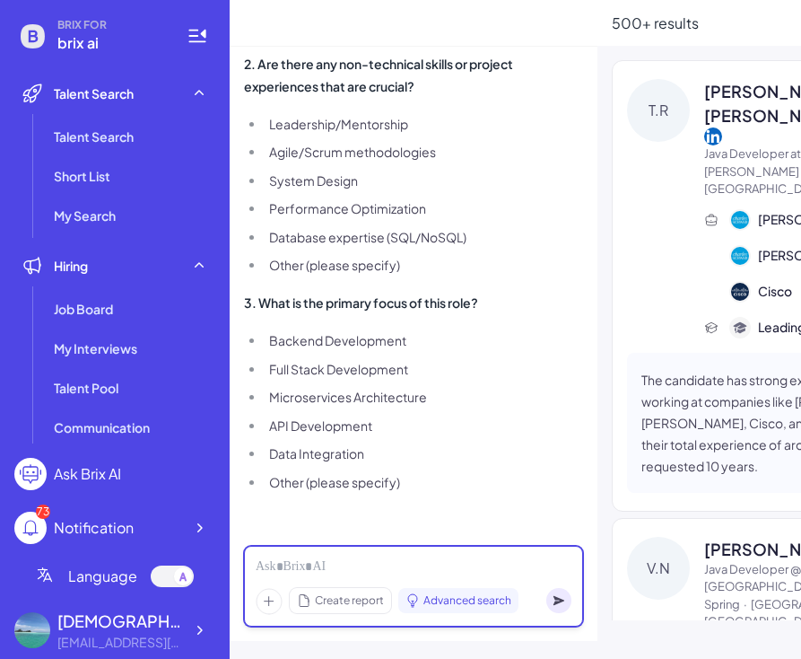
click at [330, 565] on div at bounding box center [414, 567] width 316 height 20
click at [435, 563] on div at bounding box center [414, 567] width 316 height 20
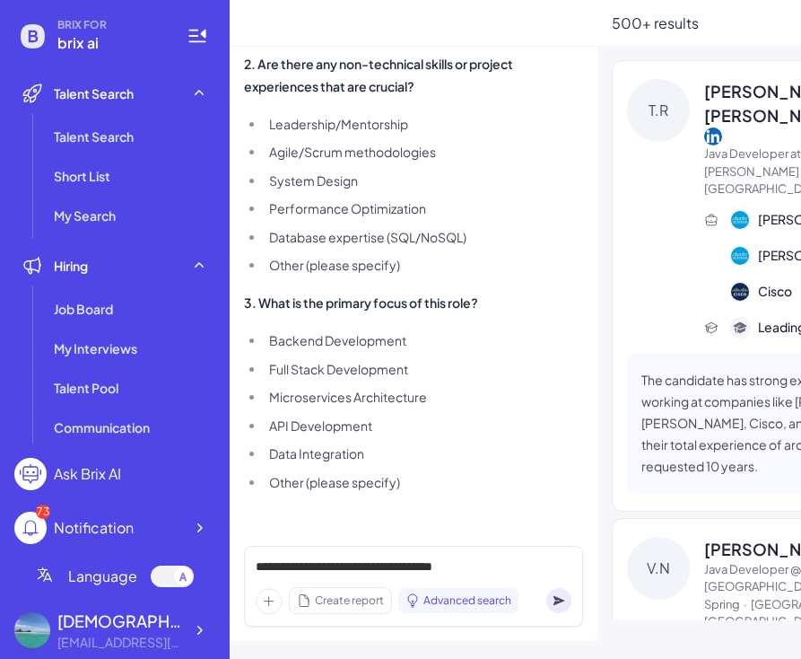
click at [556, 601] on icon at bounding box center [559, 601] width 11 height 10
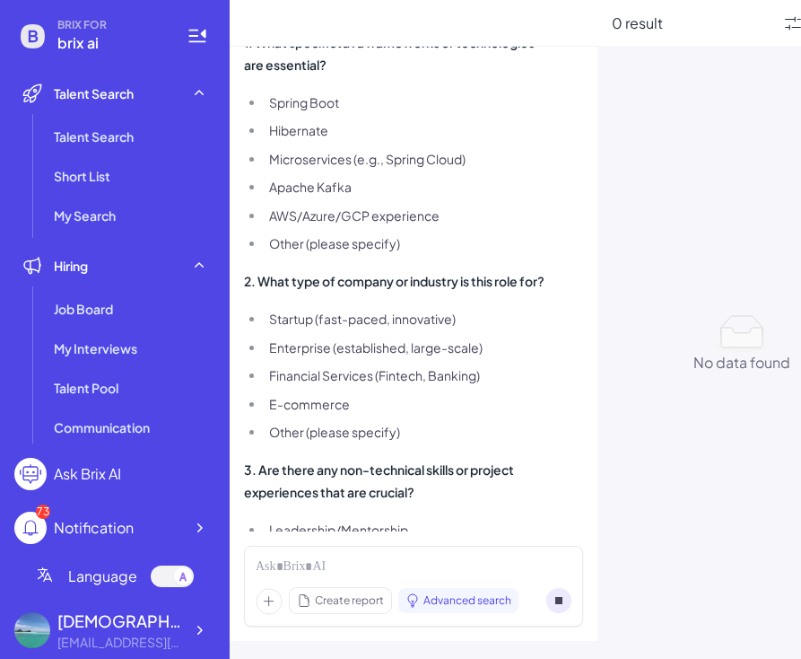
scroll to position [0, 0]
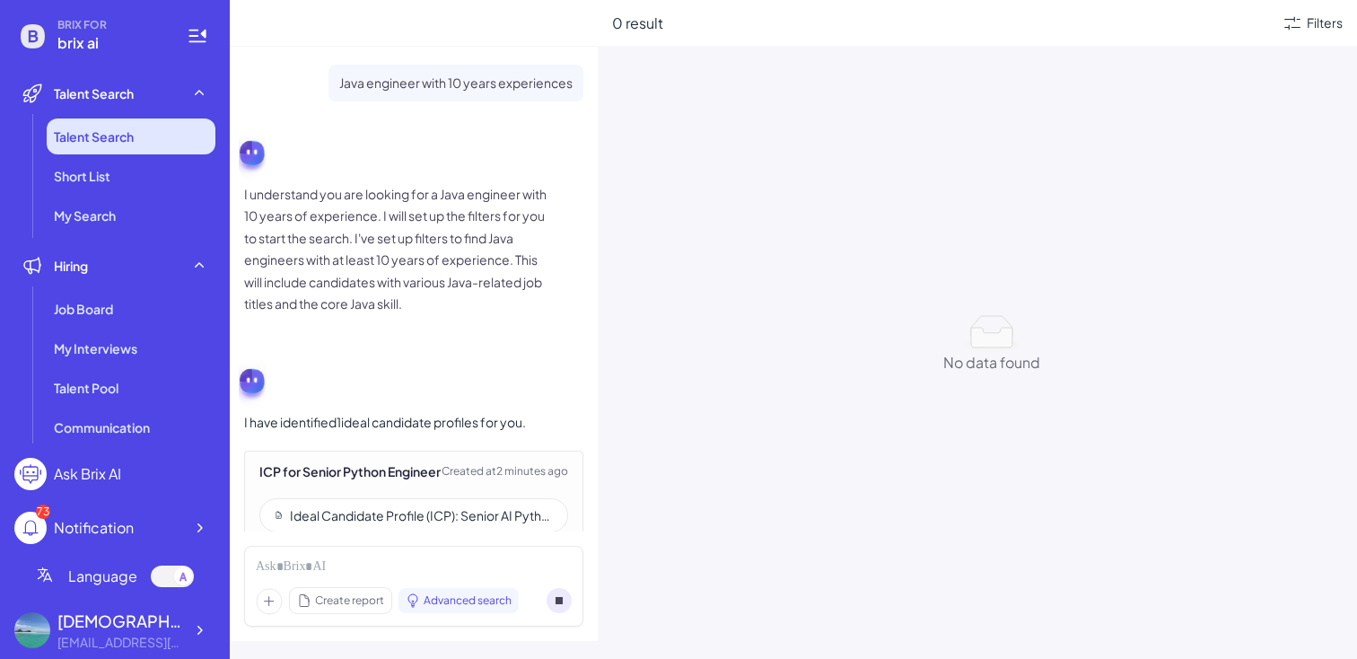
click at [98, 127] on span "Talent Search" at bounding box center [94, 136] width 80 height 18
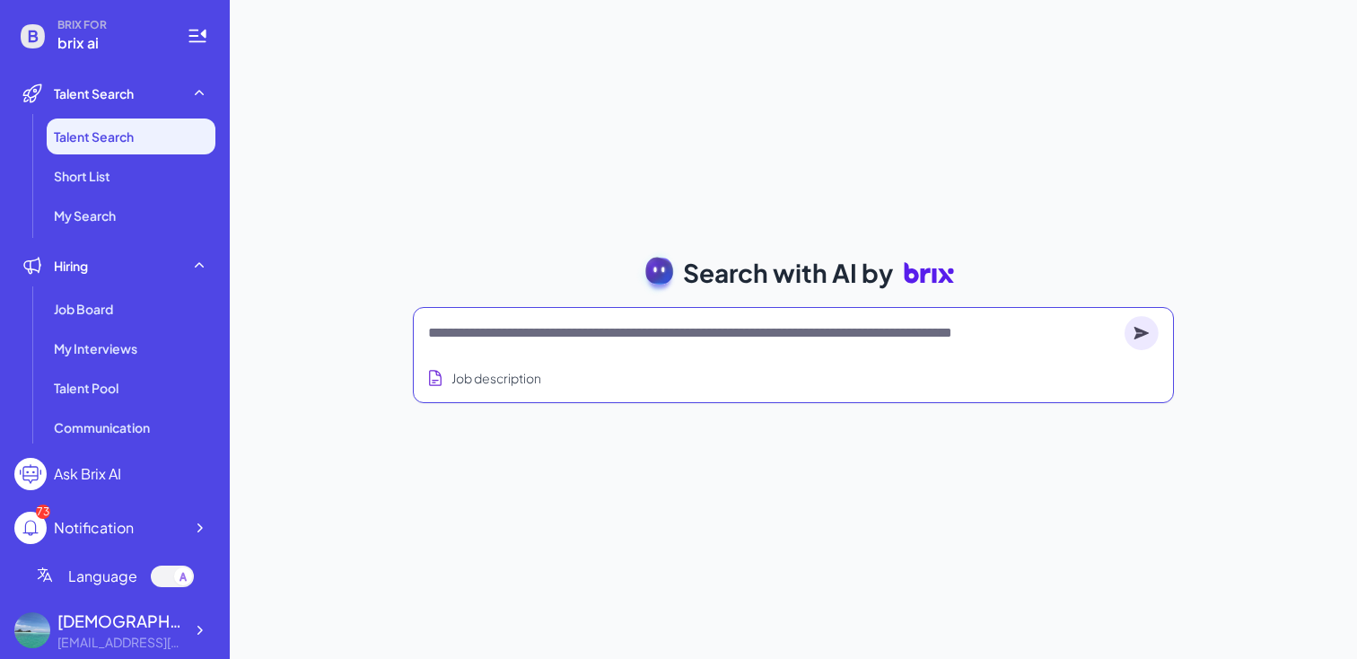
click at [510, 336] on textarea at bounding box center [772, 333] width 689 height 22
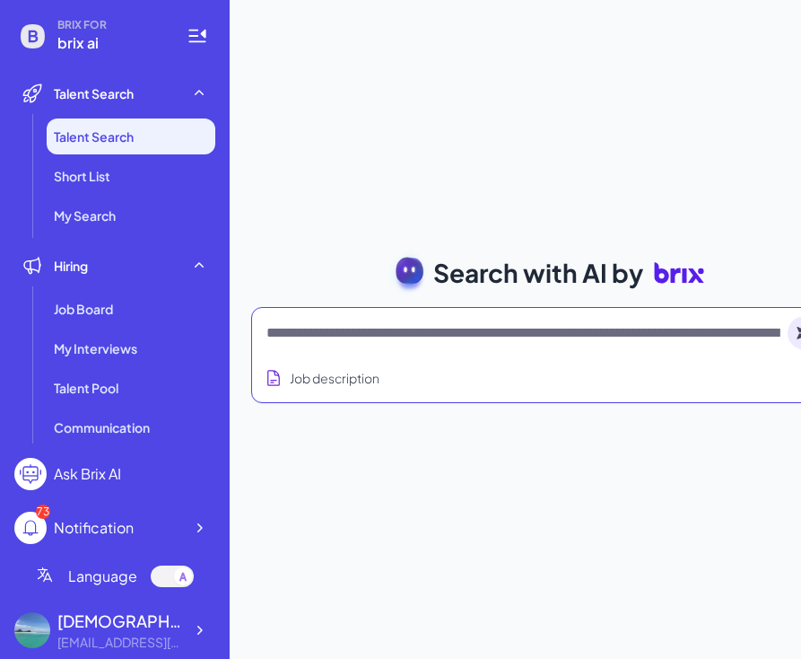
click at [444, 337] on textarea at bounding box center [524, 333] width 514 height 22
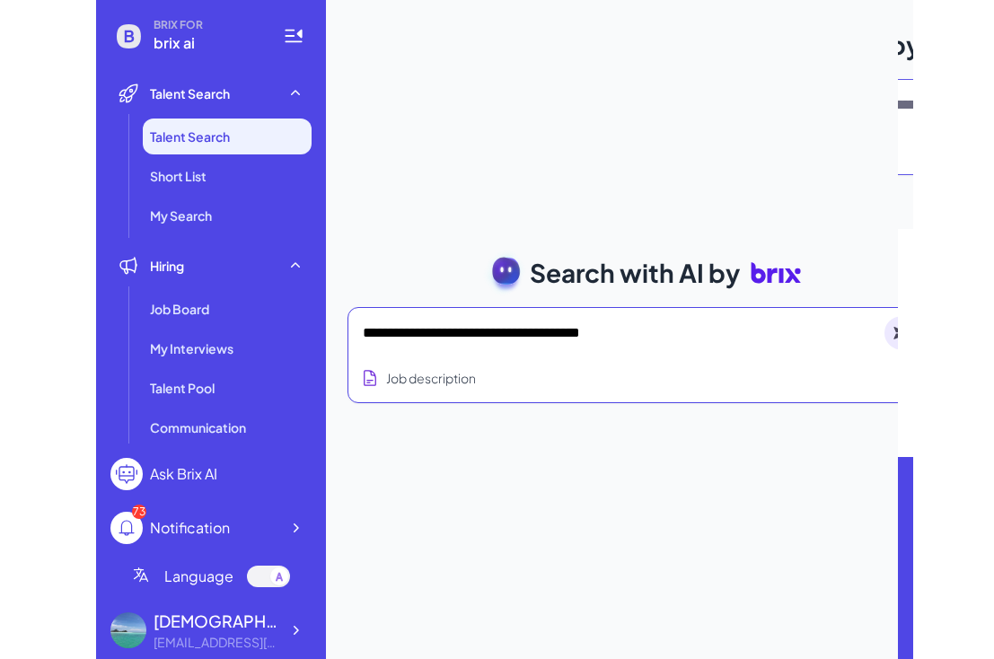
scroll to position [4, 0]
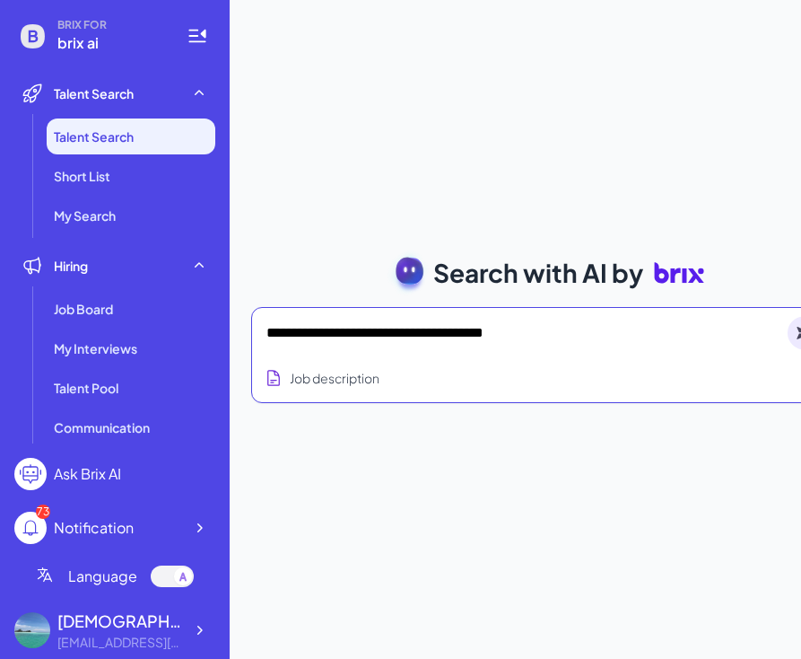
type textarea "**********"
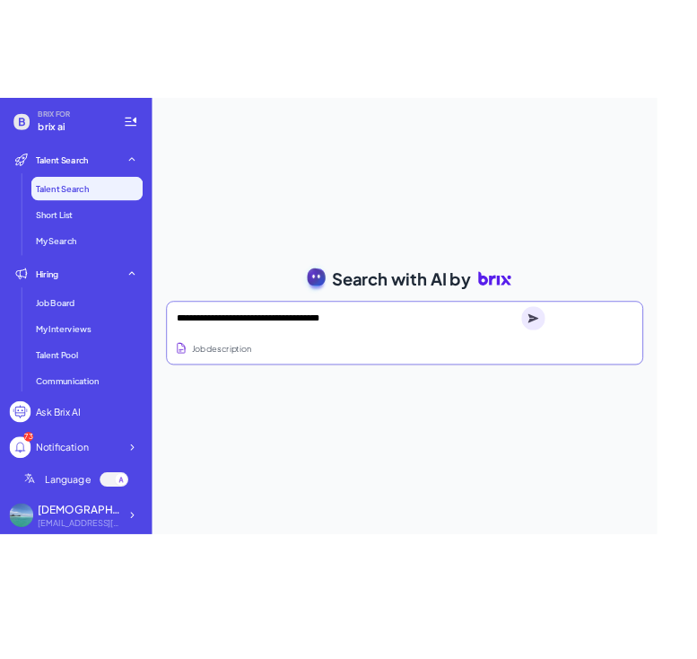
scroll to position [0, 0]
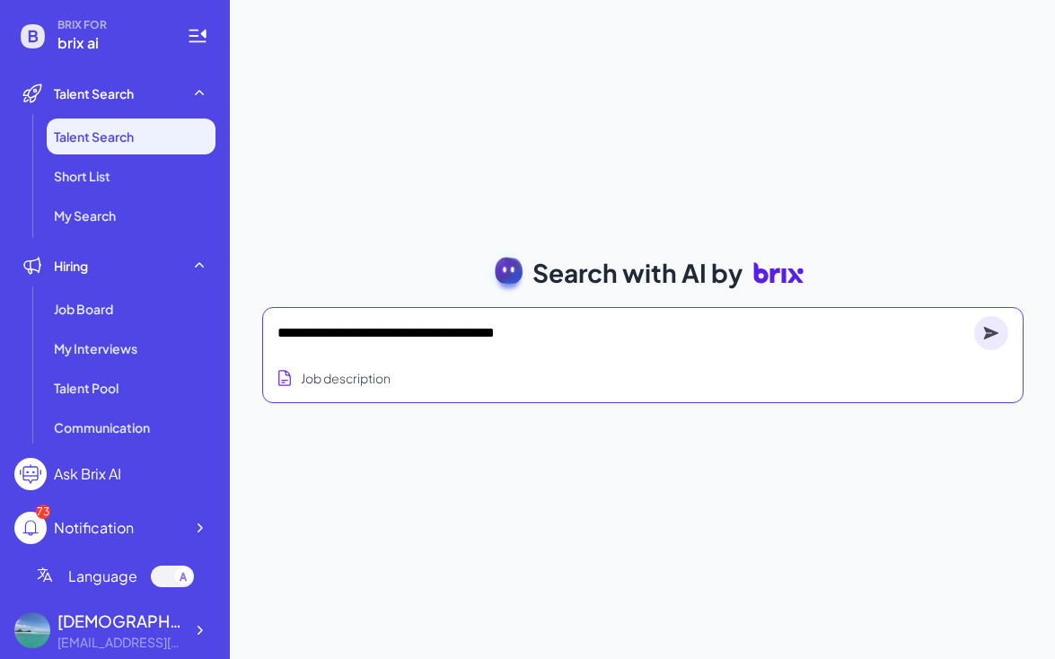
click at [984, 329] on circle at bounding box center [991, 333] width 34 height 34
